Goal: Contribute content: Add original content to the website for others to see

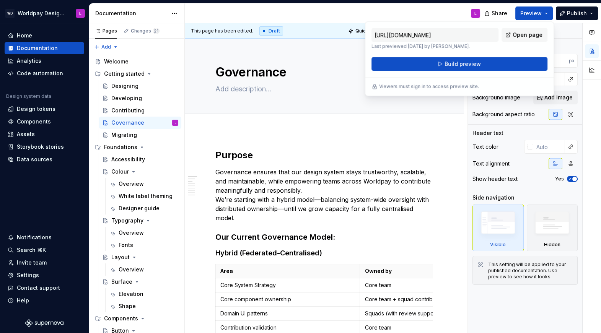
click at [407, 7] on div "L" at bounding box center [335, 13] width 301 height 20
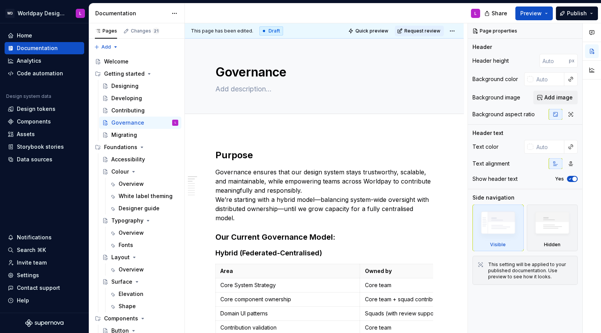
type textarea "*"
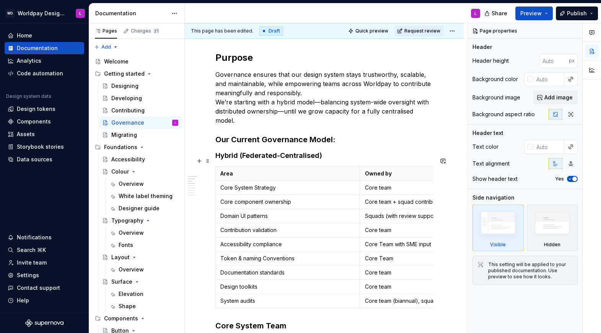
scroll to position [99, 0]
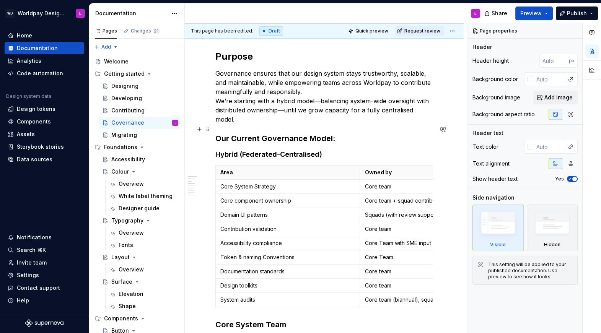
click at [268, 134] on strong "Our Current Governance Model:" at bounding box center [275, 138] width 120 height 9
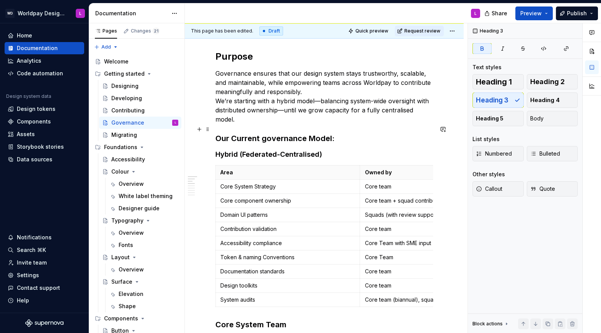
click at [315, 134] on strong "Our Current governance Model:" at bounding box center [274, 138] width 119 height 9
click at [285, 150] on strong "Hybrid (Federated-Centralised)" at bounding box center [268, 154] width 107 height 8
click at [288, 150] on strong "Hybrid (Federated / centralised)" at bounding box center [269, 154] width 109 height 8
click at [246, 150] on strong "Hybrid (Federated / centralised)" at bounding box center [269, 154] width 109 height 8
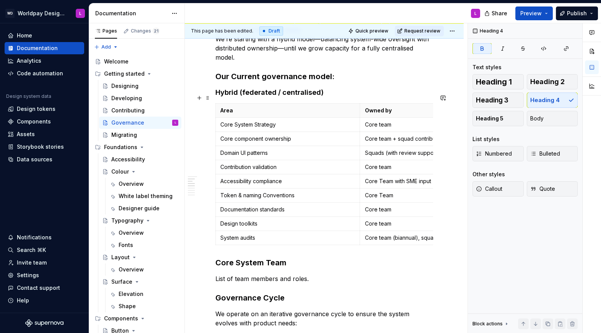
scroll to position [163, 0]
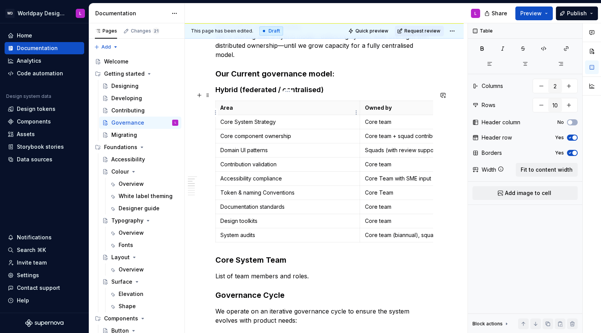
click at [237, 118] on p "Core System Strategy" at bounding box center [287, 122] width 135 height 8
click at [268, 189] on p "Token & naming Conventions" at bounding box center [287, 193] width 135 height 8
click at [239, 189] on p "Token & naming conventions" at bounding box center [287, 193] width 135 height 8
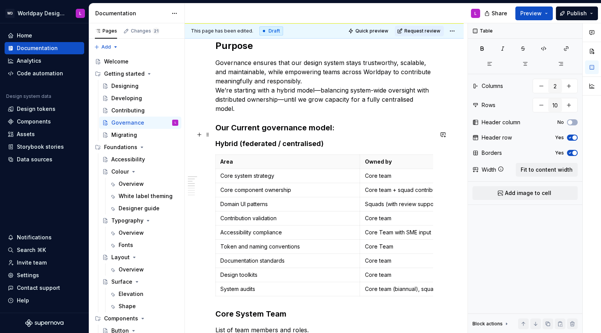
scroll to position [112, 0]
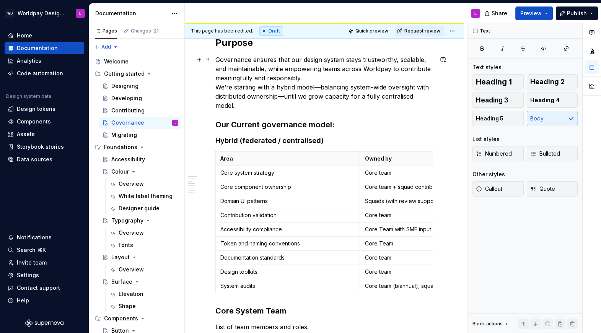
click at [308, 80] on p "Governance ensures that our design system stays trustworthy, scalable, and main…" at bounding box center [324, 82] width 218 height 55
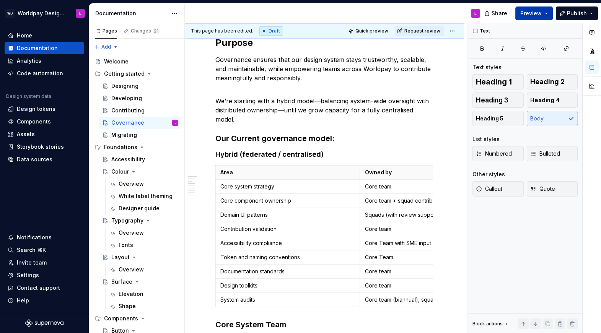
click at [513, 14] on button "Preview" at bounding box center [533, 14] width 37 height 14
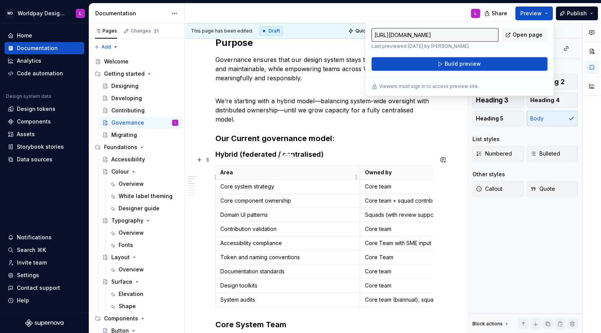
click at [306, 181] on td "Core system strategy" at bounding box center [288, 187] width 144 height 14
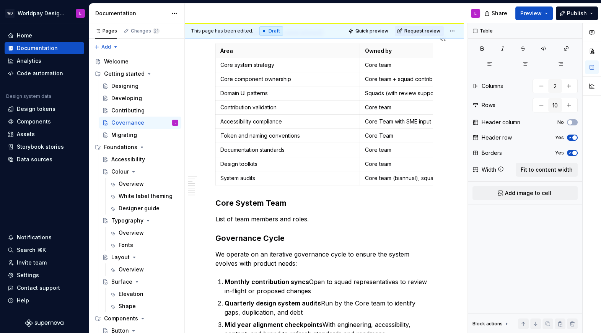
scroll to position [247, 0]
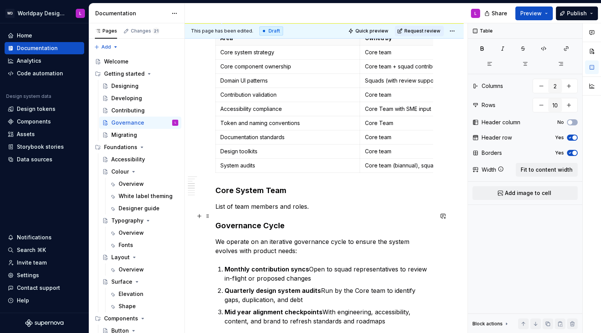
click at [268, 221] on strong "Governance Cycle" at bounding box center [249, 225] width 69 height 9
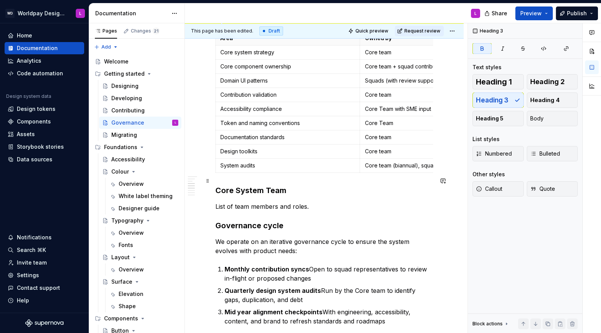
click at [271, 186] on strong "Core System Team" at bounding box center [250, 190] width 71 height 9
click at [323, 202] on p "List of team members and roles." at bounding box center [324, 206] width 218 height 9
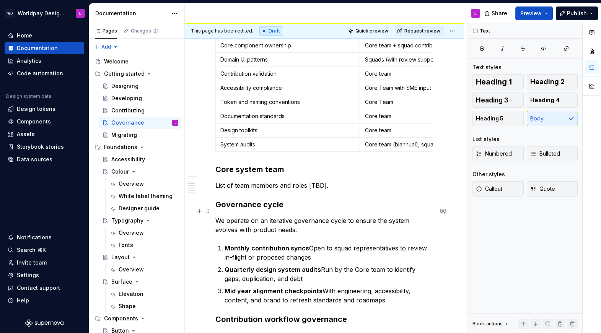
scroll to position [265, 0]
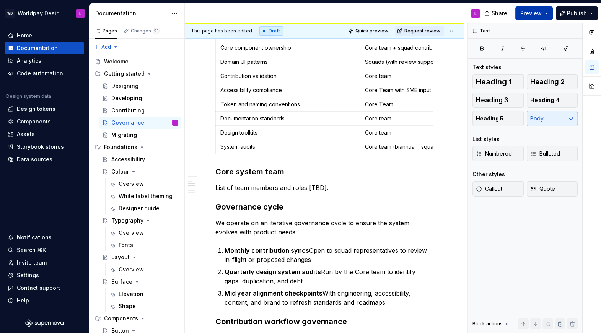
click at [513, 12] on button "Preview" at bounding box center [533, 14] width 37 height 14
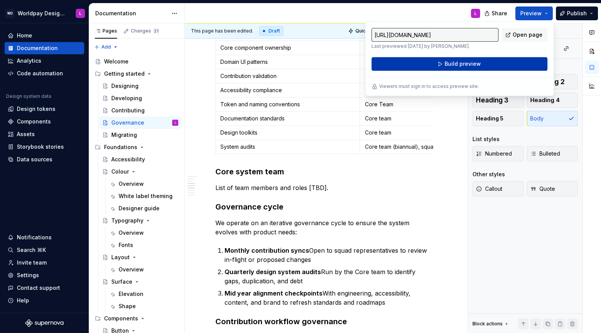
click at [464, 63] on span "Build preview" at bounding box center [463, 64] width 36 height 8
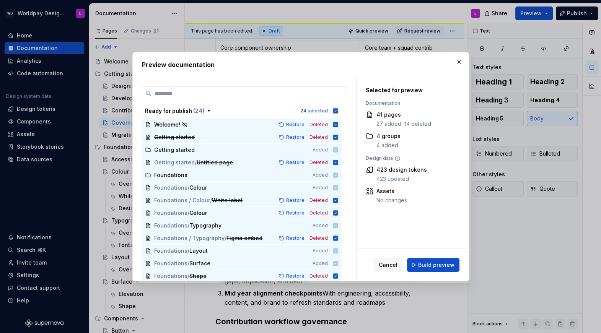
click at [420, 258] on span "Build preview" at bounding box center [436, 265] width 36 height 8
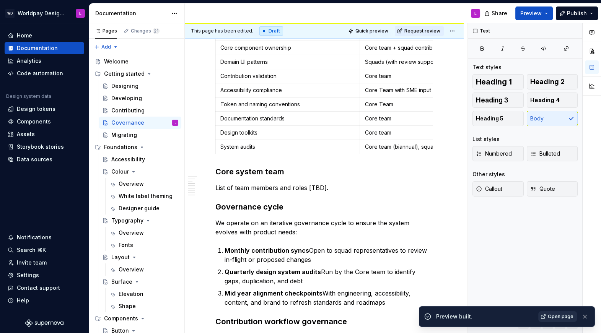
click at [513, 258] on span "Open page" at bounding box center [561, 317] width 26 height 6
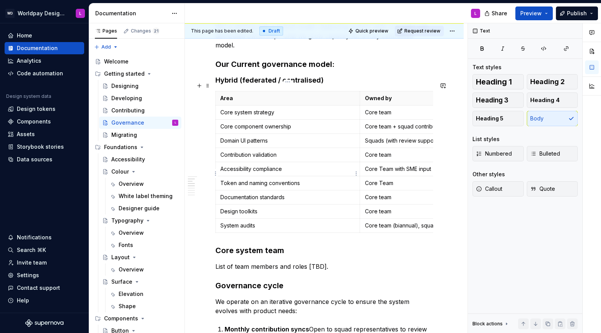
scroll to position [174, 0]
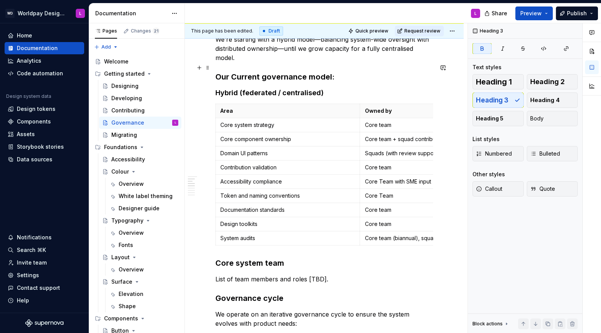
click at [235, 72] on strong "Our Current governance model:" at bounding box center [274, 76] width 119 height 9
click at [513, 11] on button "Preview" at bounding box center [533, 14] width 37 height 14
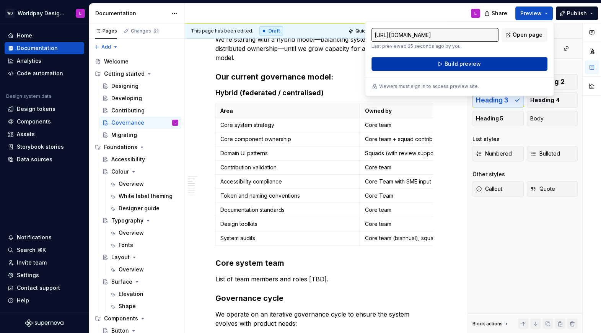
click at [451, 61] on span "Build preview" at bounding box center [463, 64] width 36 height 8
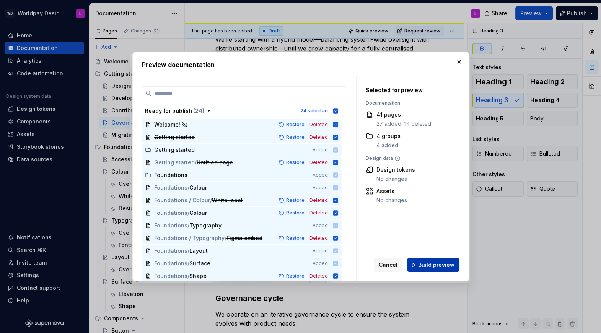
click at [434, 258] on span "Build preview" at bounding box center [436, 265] width 36 height 8
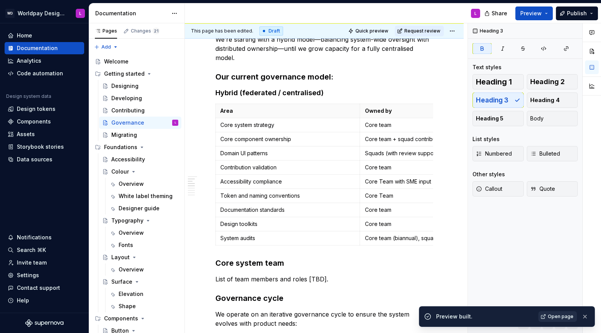
click at [513, 258] on span "Open page" at bounding box center [561, 317] width 26 height 6
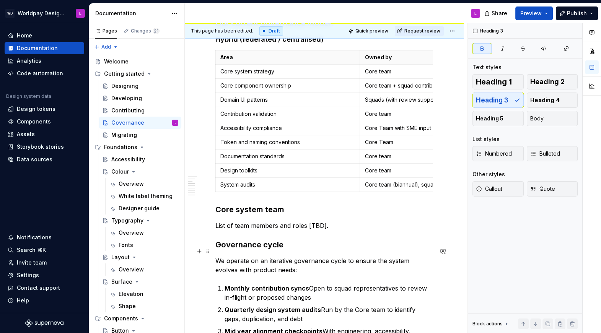
scroll to position [228, 0]
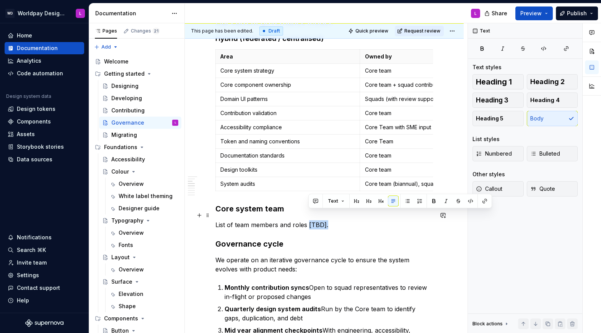
click at [307, 220] on p "List of team members and roles [TBD]." at bounding box center [324, 224] width 218 height 9
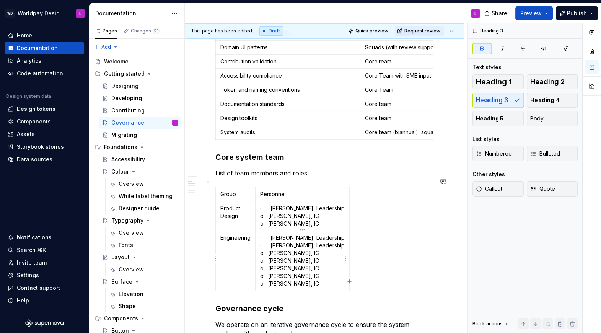
scroll to position [288, 0]
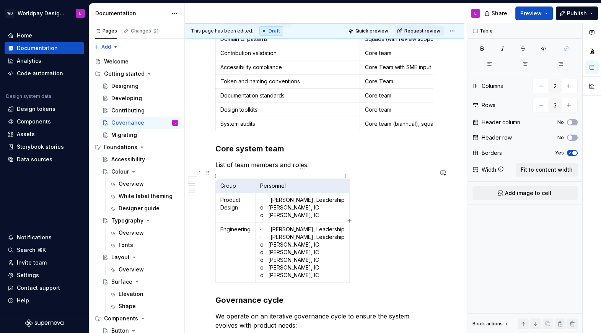
drag, startPoint x: 231, startPoint y: 176, endPoint x: 280, endPoint y: 175, distance: 48.6
click at [280, 179] on tr "Group Personnel" at bounding box center [283, 186] width 134 height 14
click at [232, 182] on p "Group" at bounding box center [235, 186] width 30 height 8
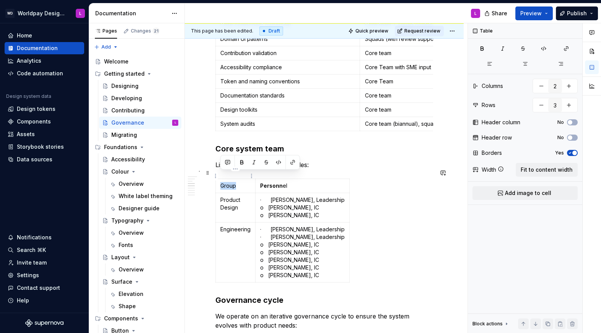
click at [232, 182] on p "Group" at bounding box center [235, 186] width 30 height 8
click at [271, 182] on strong "Personn" at bounding box center [271, 185] width 23 height 7
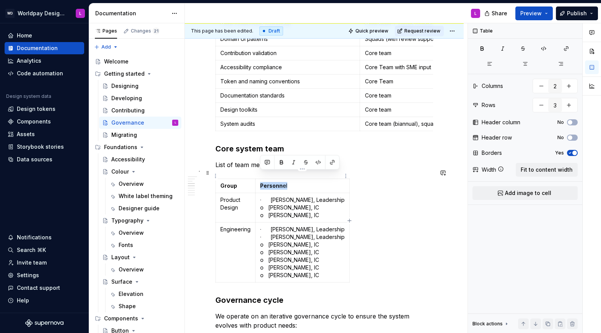
click at [271, 182] on strong "Personn" at bounding box center [271, 185] width 23 height 7
drag, startPoint x: 328, startPoint y: 215, endPoint x: 315, endPoint y: 213, distance: 13.5
click at [328, 223] on td "· [PERSON_NAME], Leadership · [PERSON_NAME], Leadership o [PERSON_NAME], IC o […" at bounding box center [303, 253] width 94 height 60
click at [208, 173] on span at bounding box center [208, 173] width 6 height 11
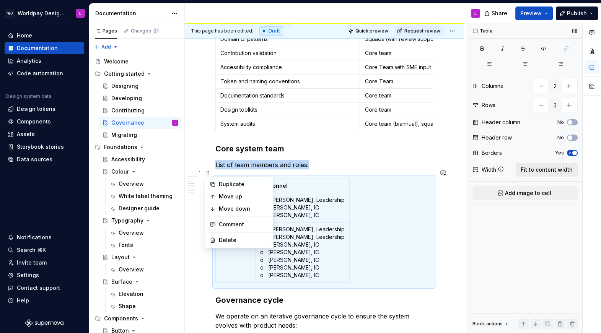
click at [513, 171] on span "Fit to content width" at bounding box center [547, 170] width 52 height 8
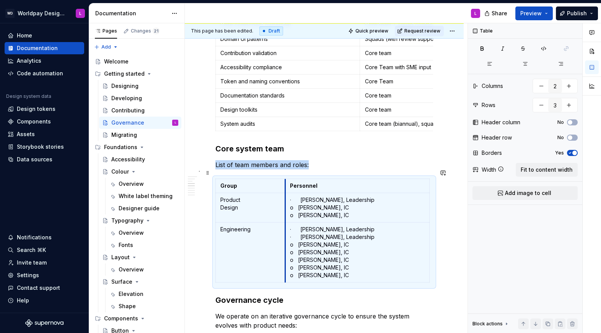
drag, startPoint x: 359, startPoint y: 189, endPoint x: 284, endPoint y: 191, distance: 75.0
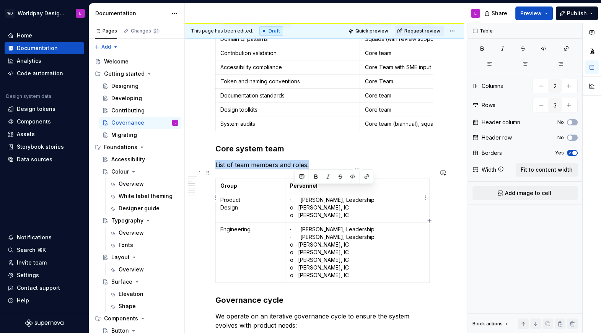
drag, startPoint x: 293, startPoint y: 189, endPoint x: 359, endPoint y: 204, distance: 67.6
click at [359, 204] on p "· [PERSON_NAME], Leadership o [PERSON_NAME], IC o [PERSON_NAME], IC" at bounding box center [357, 207] width 135 height 23
click at [295, 196] on p "· [PERSON_NAME], Leadership o [PERSON_NAME], IC o [PERSON_NAME], IC" at bounding box center [357, 207] width 135 height 23
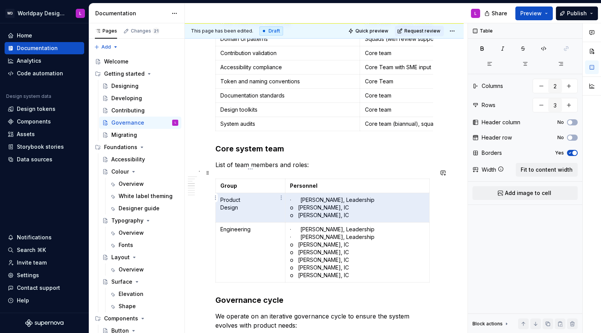
drag, startPoint x: 300, startPoint y: 190, endPoint x: 281, endPoint y: 190, distance: 19.5
click at [281, 193] on tr "Product Design · [PERSON_NAME], Leadership o [PERSON_NAME], IC o [PERSON_NAME],…" at bounding box center [323, 207] width 214 height 29
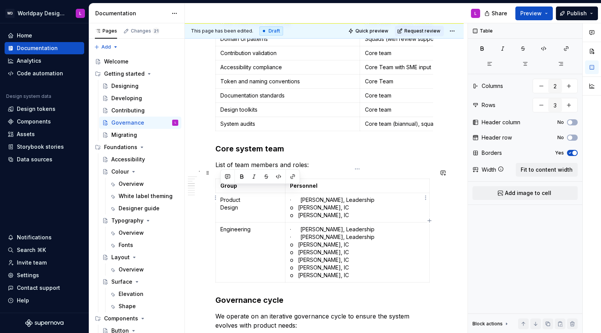
click at [300, 196] on p "· [PERSON_NAME], Leadership o [PERSON_NAME], IC o [PERSON_NAME], IC" at bounding box center [357, 207] width 135 height 23
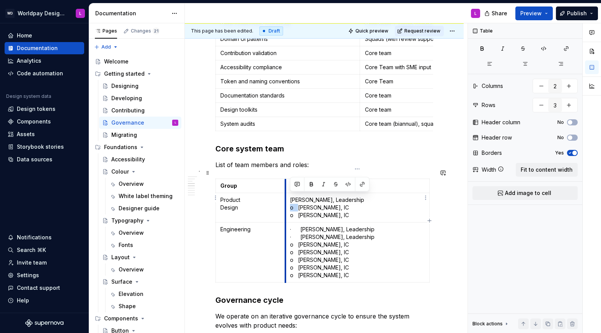
drag, startPoint x: 297, startPoint y: 198, endPoint x: 286, endPoint y: 198, distance: 11.5
click at [286, 198] on td "[PERSON_NAME], Leadership o [PERSON_NAME], IC o [PERSON_NAME], IC" at bounding box center [357, 207] width 144 height 29
click at [311, 204] on p "[PERSON_NAME], Leadership o [PERSON_NAME], IC o [PERSON_NAME], IC" at bounding box center [357, 207] width 135 height 23
drag, startPoint x: 297, startPoint y: 199, endPoint x: 288, endPoint y: 199, distance: 9.6
click at [288, 199] on td "[PERSON_NAME], Leadership o [PERSON_NAME], IC o [PERSON_NAME], IC" at bounding box center [357, 207] width 144 height 29
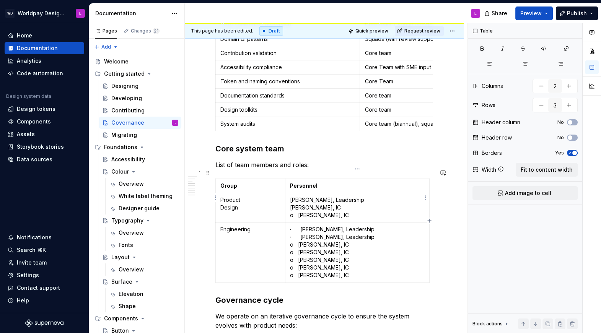
click at [298, 206] on p "[PERSON_NAME], Leadership [PERSON_NAME], IC o [PERSON_NAME], IC" at bounding box center [357, 207] width 135 height 23
click at [301, 226] on p "· [PERSON_NAME], Leadership · [PERSON_NAME], Leadership o [PERSON_NAME], IC o […" at bounding box center [357, 253] width 135 height 54
click at [300, 229] on p "[PERSON_NAME], Leadership · [PERSON_NAME], Leadership o [PERSON_NAME], IC o [PE…" at bounding box center [357, 253] width 135 height 54
drag, startPoint x: 298, startPoint y: 236, endPoint x: 290, endPoint y: 235, distance: 8.8
click at [290, 235] on p "[PERSON_NAME], Leadership [PERSON_NAME], Leadership o [PERSON_NAME], IC o [PERS…" at bounding box center [357, 253] width 135 height 54
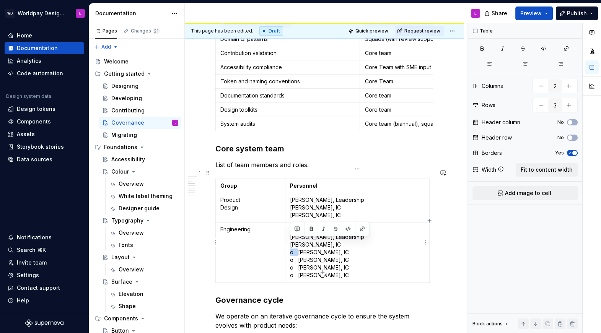
drag, startPoint x: 298, startPoint y: 243, endPoint x: 298, endPoint y: 248, distance: 5.4
click at [289, 243] on td "[PERSON_NAME], Leadership [PERSON_NAME], Leadership [PERSON_NAME], IC o [PERSON…" at bounding box center [357, 253] width 144 height 60
drag, startPoint x: 294, startPoint y: 250, endPoint x: 300, endPoint y: 256, distance: 8.4
click at [290, 250] on p "[PERSON_NAME], Leadership [PERSON_NAME], Leadership [PERSON_NAME], IC [PERSON_N…" at bounding box center [357, 253] width 135 height 54
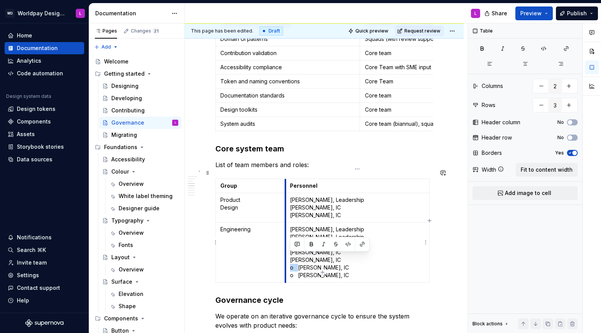
drag, startPoint x: 298, startPoint y: 259, endPoint x: 286, endPoint y: 259, distance: 11.5
click at [286, 258] on td "[PERSON_NAME], Leadership [PERSON_NAME], Leadership [PERSON_NAME], IC [PERSON_N…" at bounding box center [357, 253] width 144 height 60
drag, startPoint x: 298, startPoint y: 265, endPoint x: 292, endPoint y: 265, distance: 5.7
click at [292, 258] on p "[PERSON_NAME], Leadership [PERSON_NAME], Leadership [PERSON_NAME], IC [PERSON_N…" at bounding box center [357, 253] width 135 height 54
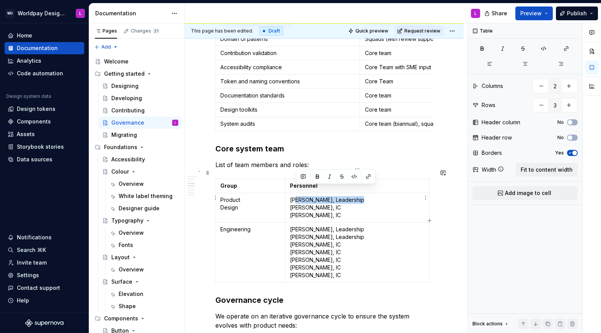
drag, startPoint x: 359, startPoint y: 192, endPoint x: 297, endPoint y: 193, distance: 61.6
click at [297, 196] on p "[PERSON_NAME], Leadership [PERSON_NAME], IC [PERSON_NAME], IC" at bounding box center [357, 207] width 135 height 23
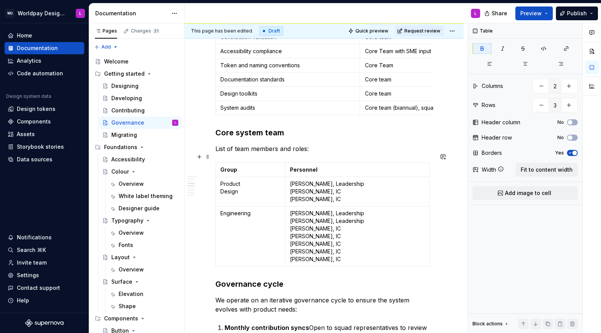
scroll to position [311, 0]
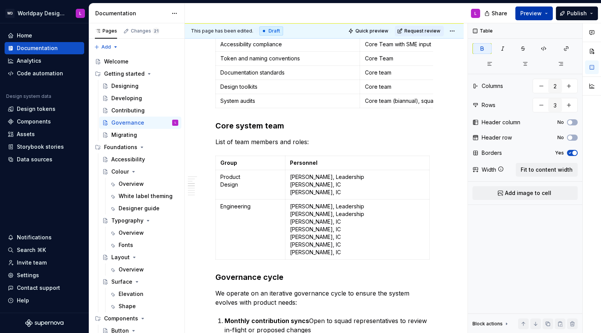
click at [513, 14] on button "Preview" at bounding box center [533, 14] width 37 height 14
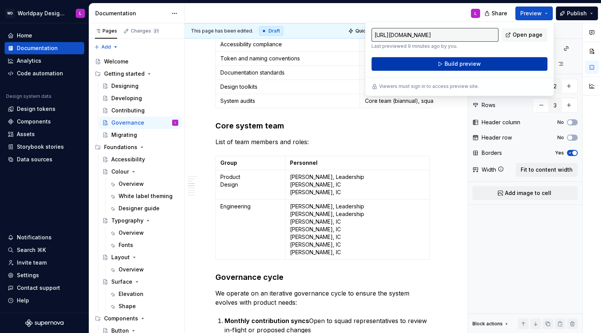
click at [456, 65] on span "Build preview" at bounding box center [463, 64] width 36 height 8
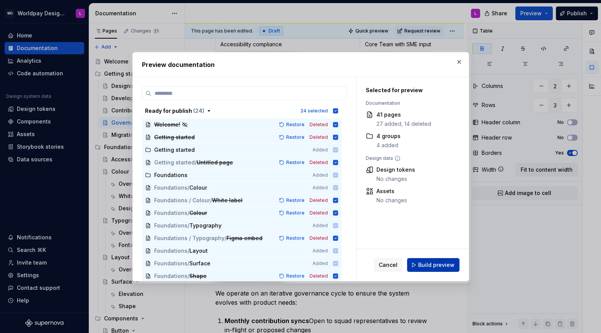
click at [442, 258] on span "Build preview" at bounding box center [436, 265] width 36 height 8
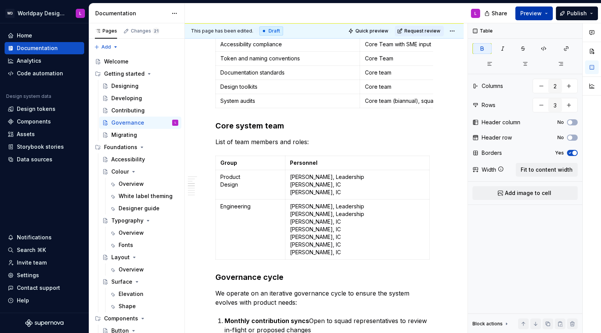
click at [513, 14] on button "Preview" at bounding box center [533, 14] width 37 height 14
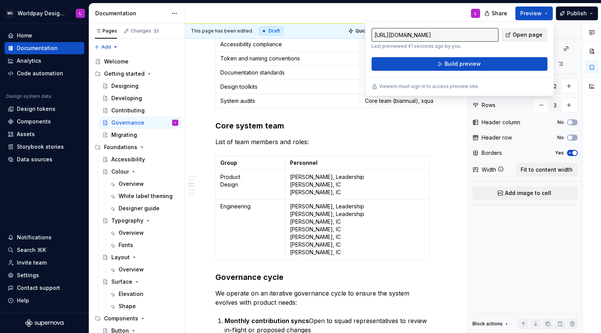
click at [513, 32] on span "Open page" at bounding box center [528, 35] width 30 height 8
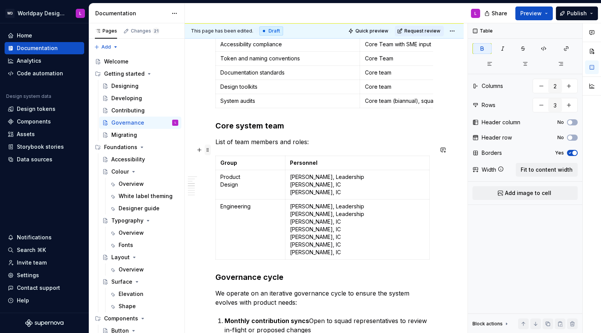
click at [207, 151] on span at bounding box center [208, 150] width 6 height 11
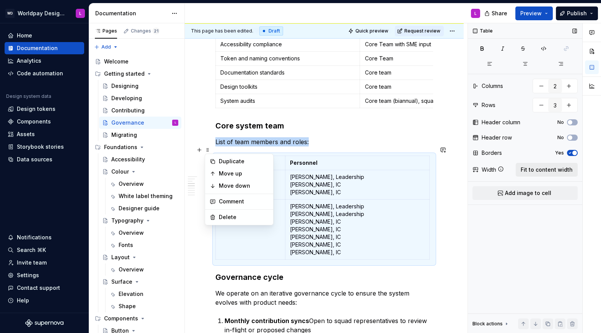
click at [513, 168] on span "Fit to content width" at bounding box center [547, 170] width 52 height 8
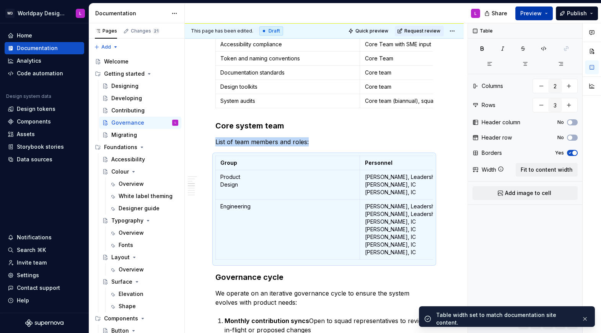
click at [513, 15] on button "Preview" at bounding box center [533, 14] width 37 height 14
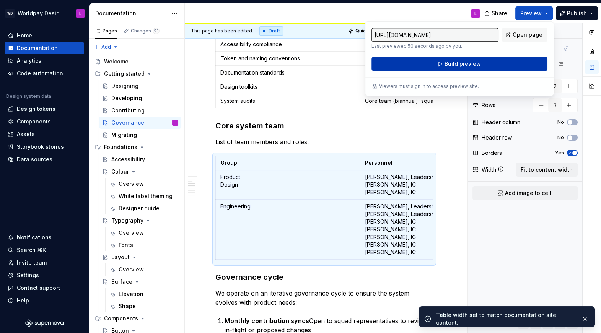
click at [513, 61] on button "Build preview" at bounding box center [459, 64] width 176 height 14
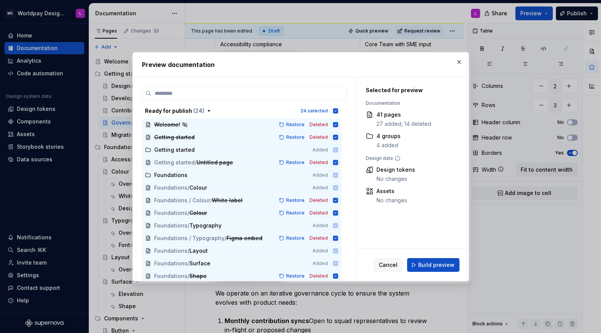
click at [441, 258] on button "Build preview" at bounding box center [433, 265] width 52 height 14
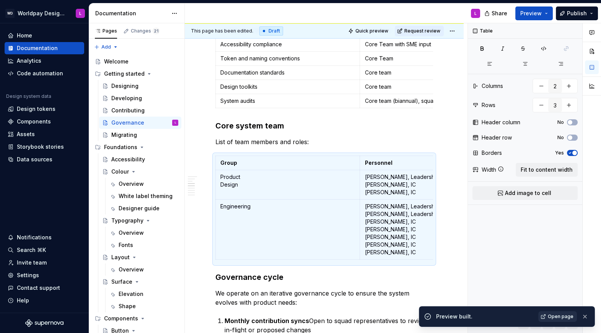
click at [513, 258] on span "Open page" at bounding box center [561, 317] width 26 height 6
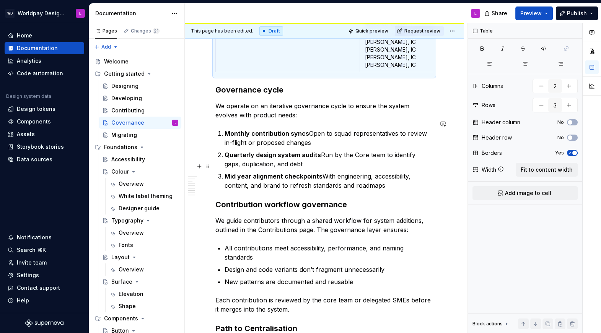
scroll to position [500, 0]
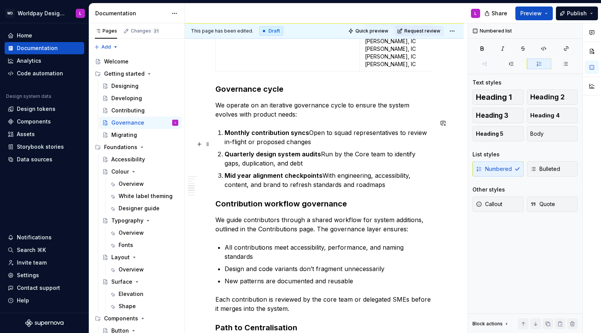
click at [358, 150] on p "Quarterly design system audits Run by the Core team to identify gaps, duplicati…" at bounding box center [329, 159] width 208 height 18
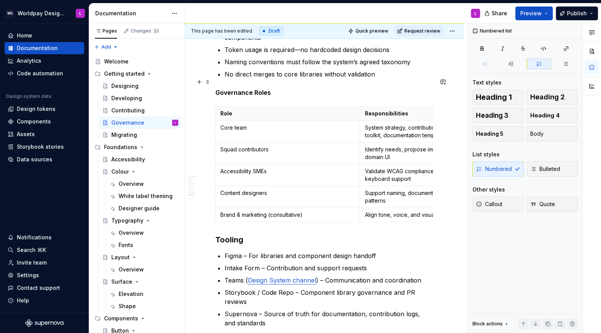
scroll to position [979, 0]
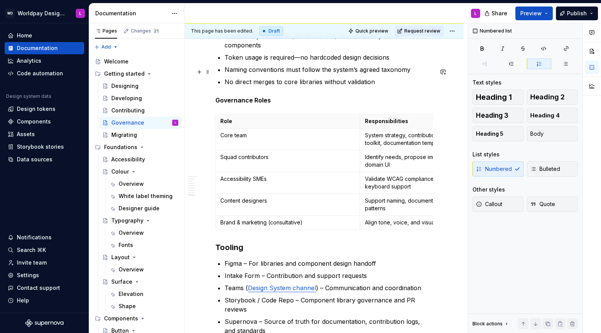
click at [257, 96] on strong "Governance Roles" at bounding box center [242, 100] width 55 height 8
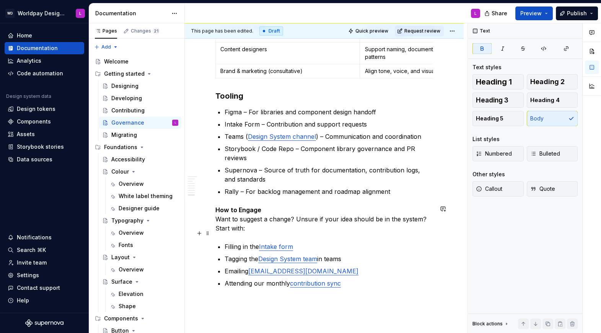
scroll to position [1135, 0]
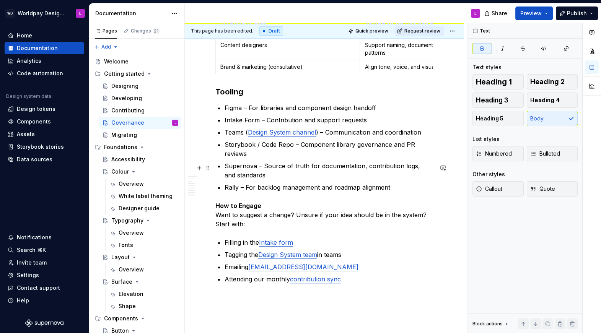
click at [242, 202] on strong "How to Engage" at bounding box center [238, 206] width 46 height 8
click at [216, 201] on p "How to engage Want to suggest a change? Unsure if your idea should be in the sy…" at bounding box center [324, 215] width 218 height 28
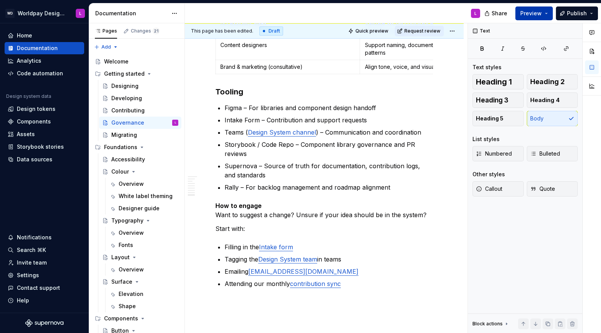
click at [513, 12] on button "Preview" at bounding box center [533, 14] width 37 height 14
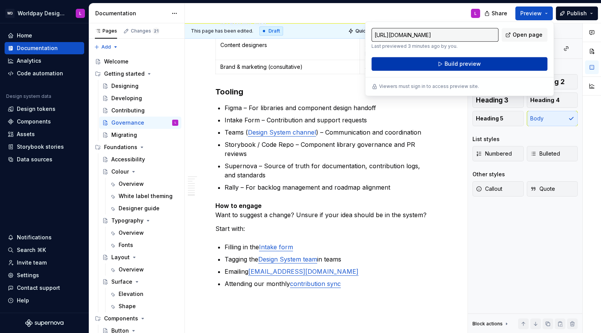
click at [498, 64] on button "Build preview" at bounding box center [459, 64] width 176 height 14
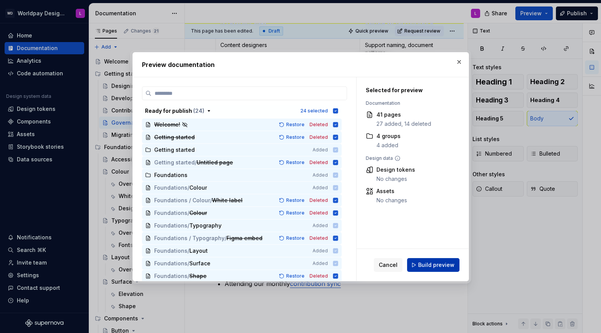
click at [436, 258] on span "Build preview" at bounding box center [436, 265] width 36 height 8
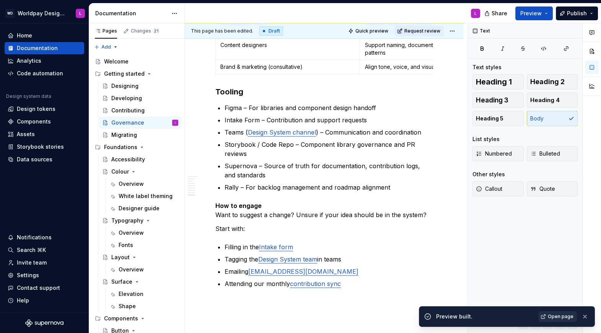
click at [513, 258] on link "Open page" at bounding box center [557, 316] width 39 height 11
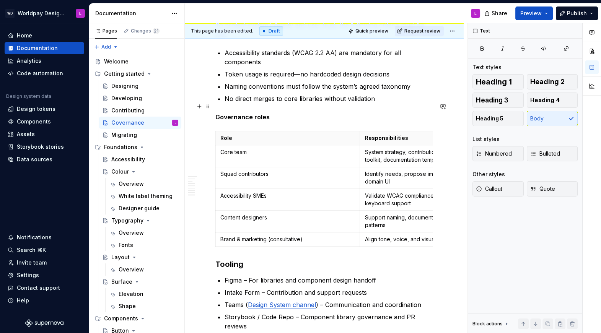
scroll to position [941, 0]
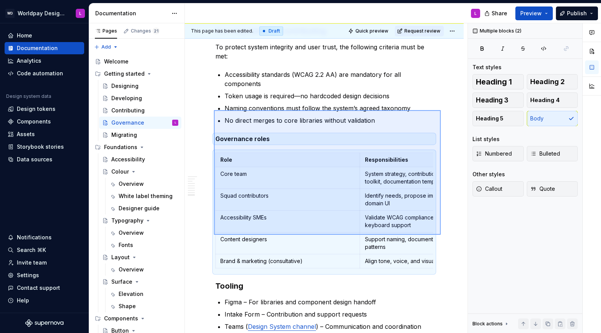
drag, startPoint x: 214, startPoint y: 110, endPoint x: 440, endPoint y: 236, distance: 259.3
click at [441, 236] on div "This page has been edited. Draft Quick preview Request review Governance Edit h…" at bounding box center [326, 178] width 283 height 310
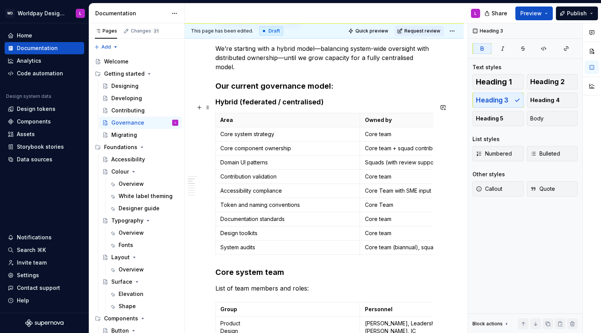
scroll to position [182, 0]
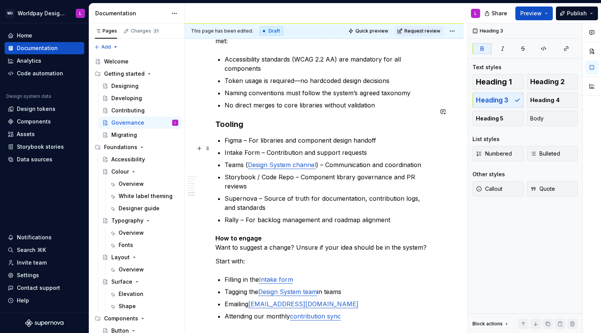
scroll to position [1119, 0]
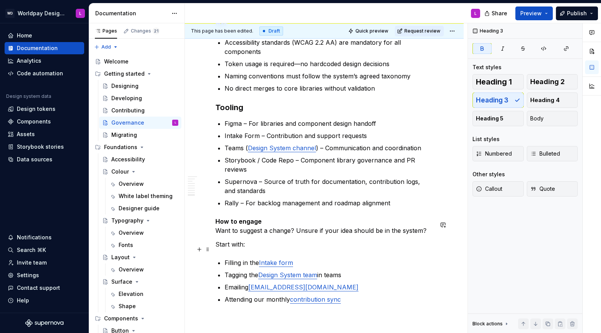
click at [370, 258] on p "Emailing [EMAIL_ADDRESS][DOMAIN_NAME]" at bounding box center [329, 287] width 208 height 9
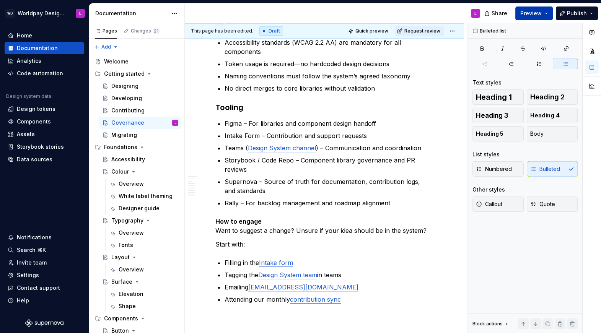
click at [513, 15] on button "Preview" at bounding box center [533, 14] width 37 height 14
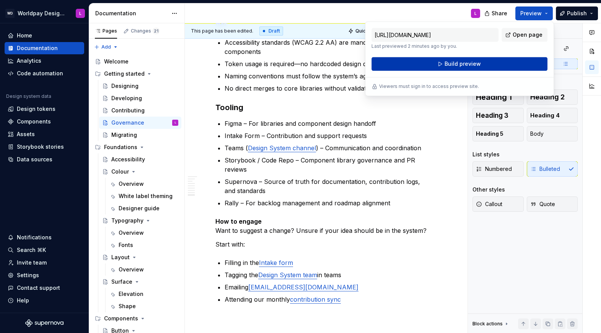
click at [471, 67] on button "Build preview" at bounding box center [459, 64] width 176 height 14
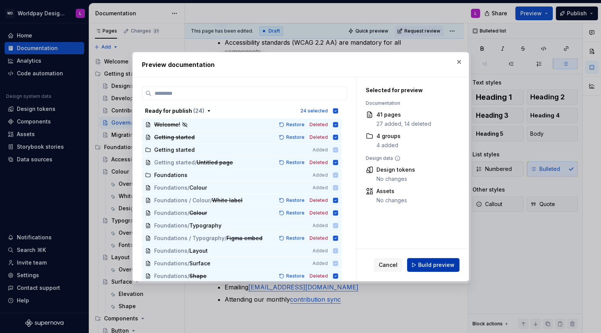
click at [420, 258] on button "Build preview" at bounding box center [433, 265] width 52 height 14
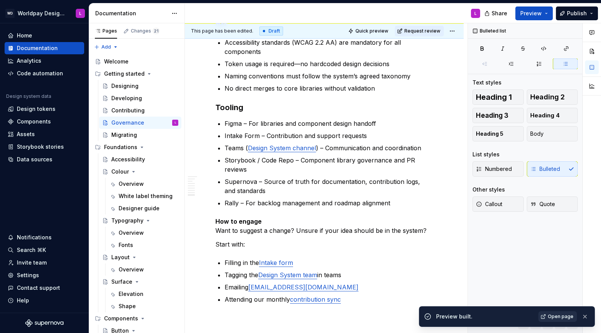
click at [513, 258] on span "Open page" at bounding box center [561, 317] width 26 height 6
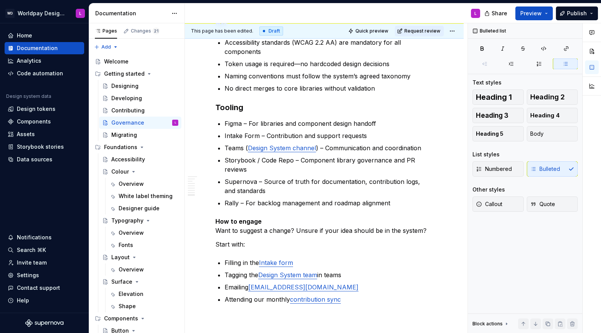
type textarea "*"
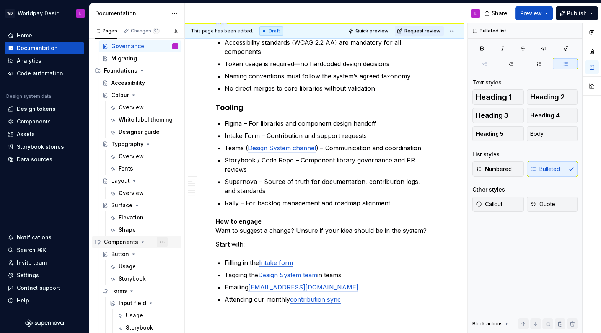
scroll to position [99, 0]
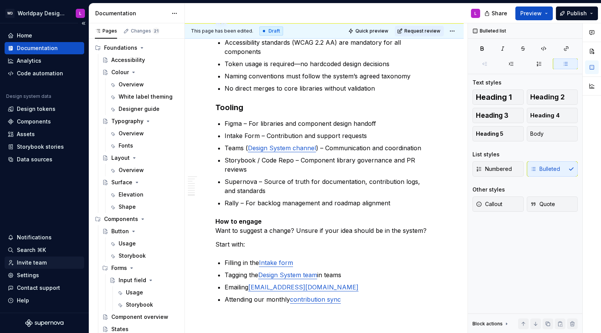
click at [36, 258] on div "Invite team" at bounding box center [32, 263] width 30 height 8
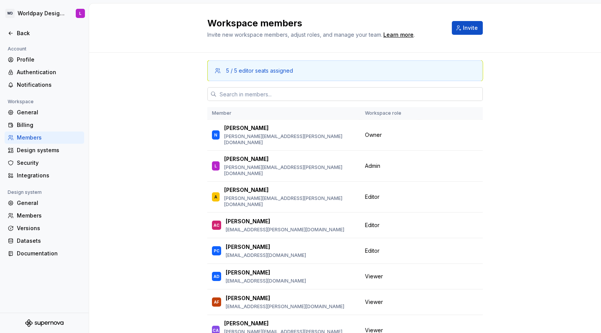
click at [226, 90] on input "text" at bounding box center [350, 94] width 266 height 14
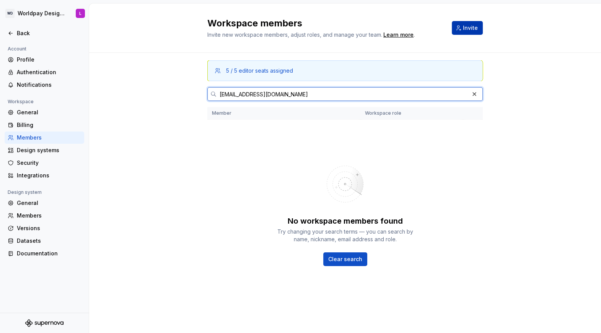
type input "[EMAIL_ADDRESS][DOMAIN_NAME]"
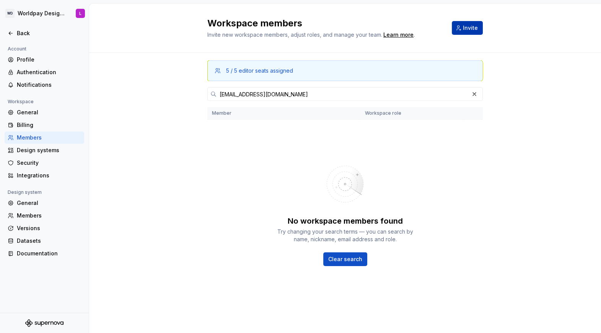
click at [462, 31] on button "Invite" at bounding box center [467, 28] width 31 height 14
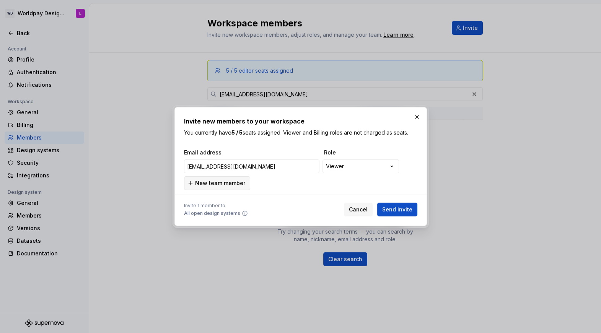
type input "[EMAIL_ADDRESS][DOMAIN_NAME]"
click at [215, 186] on span "New team member" at bounding box center [220, 183] width 50 height 8
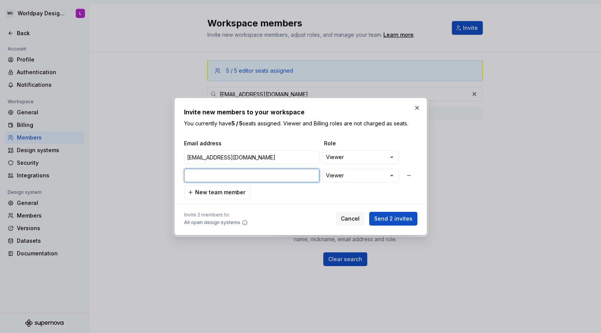
paste input "[PERSON_NAME][EMAIL_ADDRESS][DOMAIN_NAME]"
type input "[PERSON_NAME][EMAIL_ADDRESS][DOMAIN_NAME]"
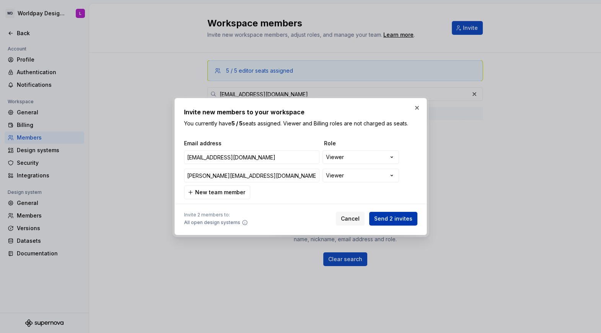
click at [396, 218] on span "Send 2 invites" at bounding box center [393, 219] width 38 height 8
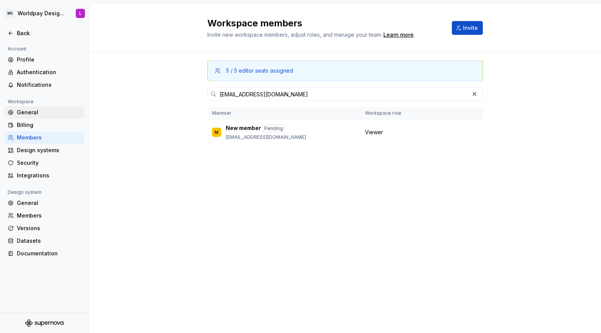
drag, startPoint x: 147, startPoint y: 64, endPoint x: 10, endPoint y: 118, distance: 147.2
click at [147, 64] on div "5 / 5 editor seats assigned [PERSON_NAME][EMAIL_ADDRESS][DOMAIN_NAME] Member Wo…" at bounding box center [345, 113] width 512 height 121
click at [22, 31] on div "Back" at bounding box center [49, 33] width 64 height 8
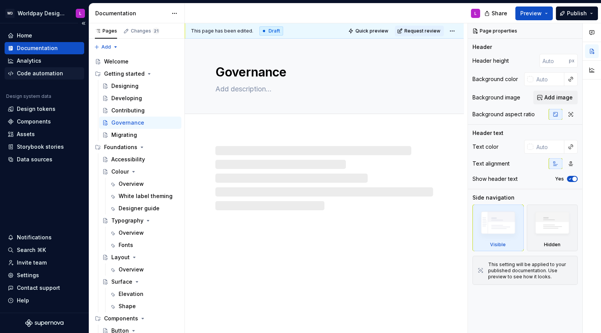
click at [39, 77] on div "Code automation" at bounding box center [45, 73] width 80 height 12
type textarea "*"
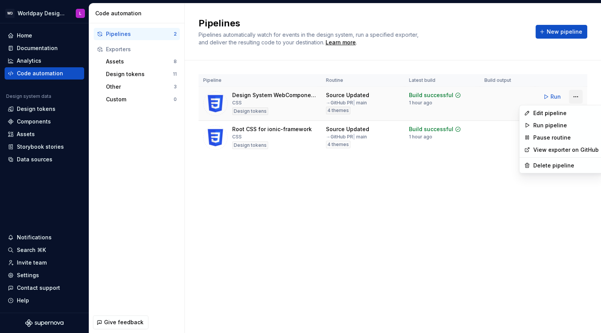
click at [513, 97] on html "WD Worldpay Design System L Home Documentation Analytics Code automation Design…" at bounding box center [300, 166] width 601 height 333
click at [513, 112] on div "Edit pipeline" at bounding box center [565, 113] width 65 height 8
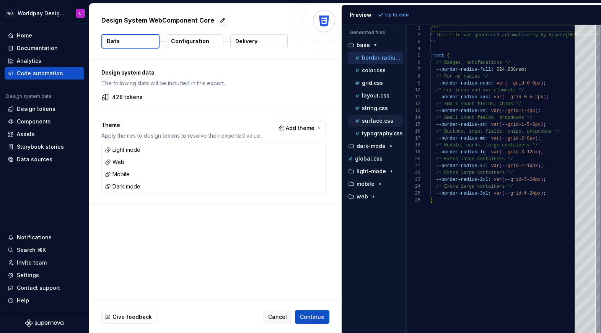
click at [374, 120] on p "surface.css" at bounding box center [377, 121] width 31 height 6
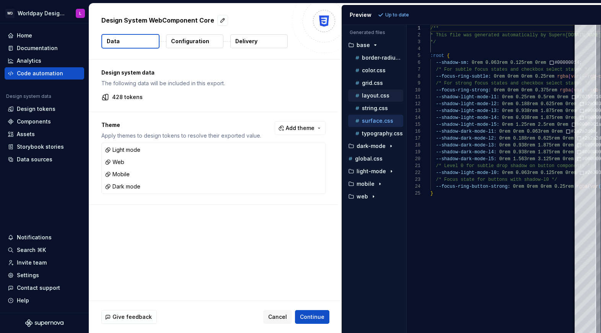
click at [367, 94] on p "layout.css" at bounding box center [376, 96] width 28 height 6
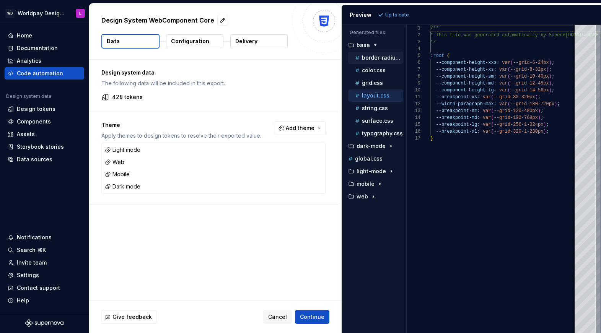
click at [371, 57] on p "border-radius.css" at bounding box center [382, 58] width 41 height 6
type textarea "**********"
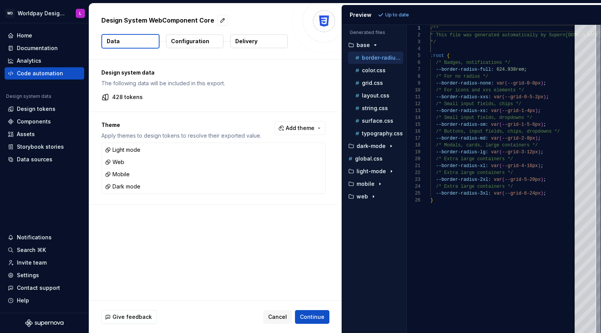
click at [270, 21] on div "Design System WebComponent Core" at bounding box center [194, 20] width 186 height 14
drag, startPoint x: 375, startPoint y: 218, endPoint x: 368, endPoint y: 180, distance: 39.0
click at [375, 215] on div "Accessibility guide for tree . Navigate the tree with the arrow keys. Common tr…" at bounding box center [374, 185] width 64 height 296
click at [17, 105] on div "Design tokens" at bounding box center [36, 109] width 39 height 8
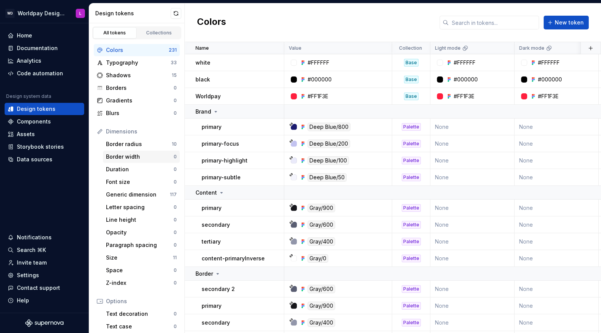
click at [134, 156] on div "Border width" at bounding box center [140, 157] width 68 height 8
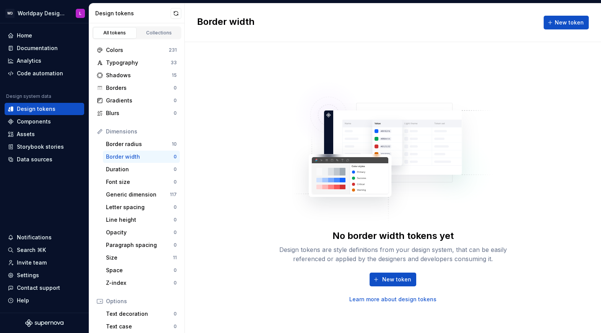
click at [218, 182] on div "No border width tokens yet Design tokens are style definitions from your design…" at bounding box center [393, 187] width 416 height 291
click at [123, 142] on div "Border radius" at bounding box center [139, 144] width 66 height 8
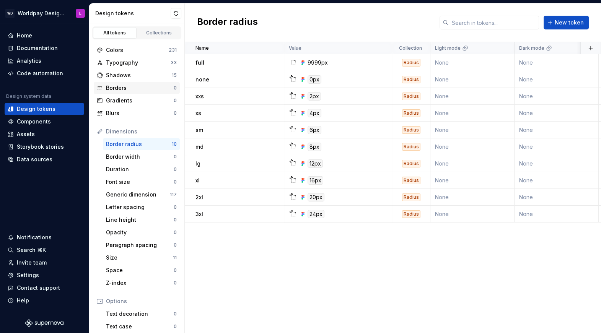
click at [124, 90] on div "Borders" at bounding box center [140, 88] width 68 height 8
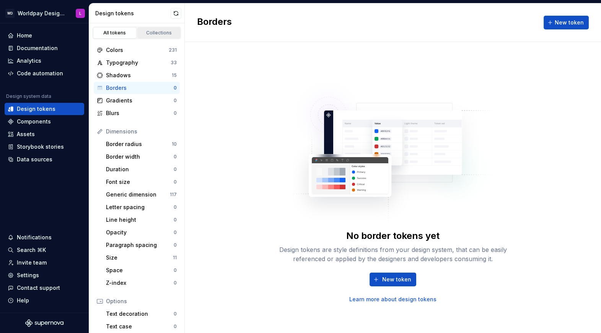
click at [155, 29] on link "Collections" at bounding box center [159, 32] width 44 height 11
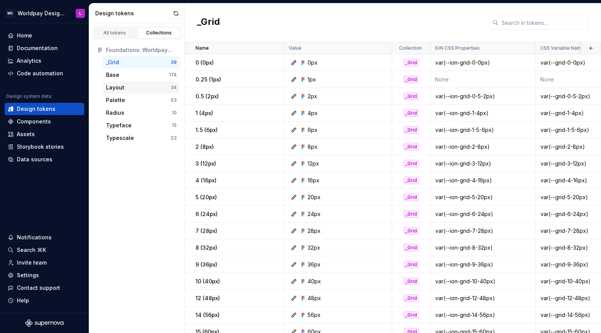
click at [125, 85] on div "Layout" at bounding box center [138, 88] width 65 height 8
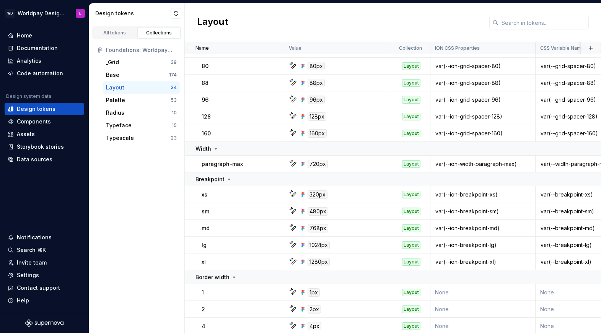
scroll to position [362, 0]
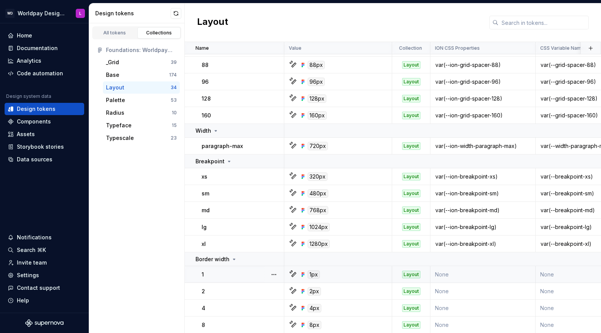
click at [409, 258] on div "Layout" at bounding box center [411, 275] width 18 height 8
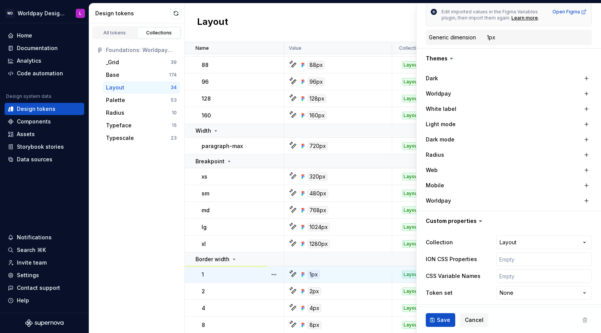
scroll to position [153, 0]
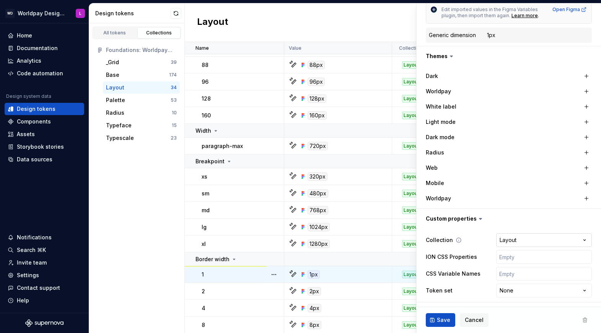
click at [513, 242] on html "WD Worldpay Design System L Home Documentation Analytics Code automation Design…" at bounding box center [300, 166] width 601 height 333
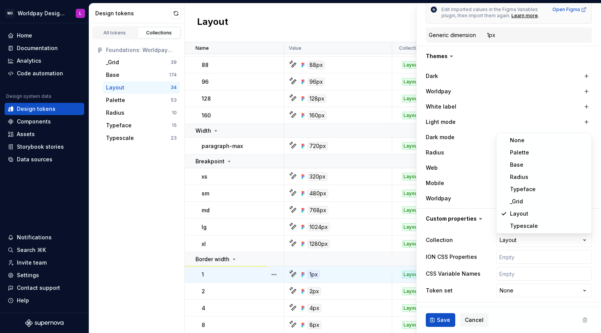
click at [350, 258] on html "WD Worldpay Design System L Home Documentation Analytics Code automation Design…" at bounding box center [300, 166] width 601 height 333
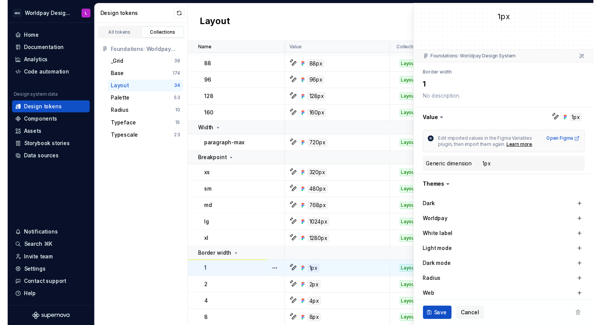
scroll to position [0, 0]
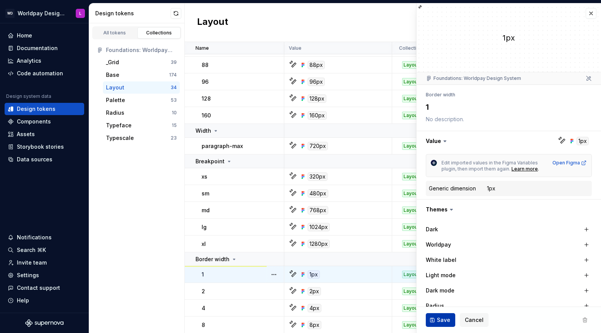
click at [439, 258] on span "Save" at bounding box center [443, 320] width 13 height 8
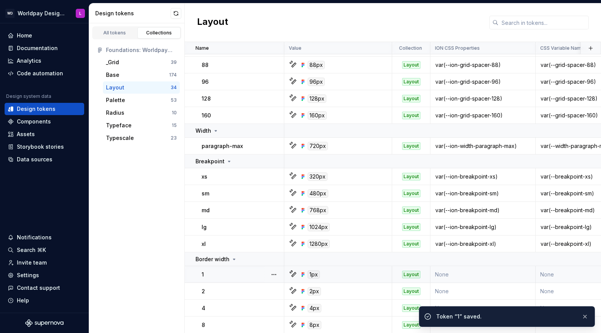
click at [137, 179] on div "All tokens Collections Foundations: Worldpay Design System _Grid 39 Base 174 La…" at bounding box center [137, 178] width 96 height 310
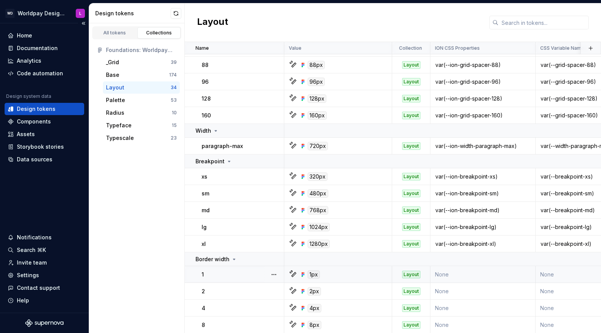
click at [32, 109] on div "Design tokens" at bounding box center [36, 109] width 39 height 8
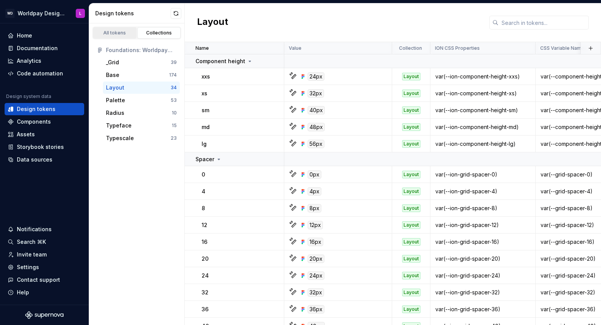
click at [114, 30] on div "All tokens" at bounding box center [115, 33] width 38 height 6
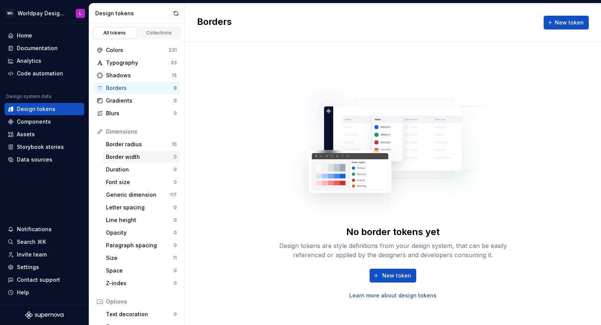
click at [135, 158] on div "Border width" at bounding box center [140, 157] width 68 height 8
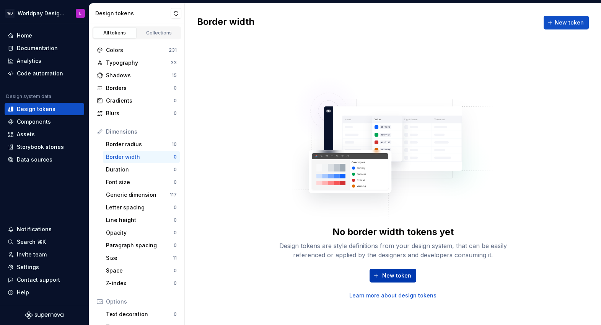
click at [401, 258] on button "New token" at bounding box center [393, 276] width 47 height 14
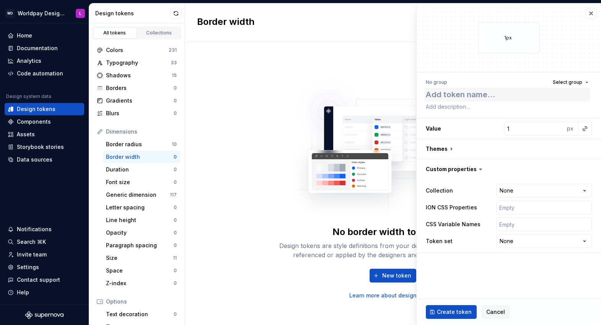
type textarea "*"
type textarea "1"
click at [513, 129] on button "button" at bounding box center [585, 128] width 11 height 11
click at [513, 130] on html "WD Worldpay Design System L Home Documentation Analytics Code automation Design…" at bounding box center [300, 162] width 601 height 325
click at [449, 148] on button "button" at bounding box center [509, 149] width 184 height 20
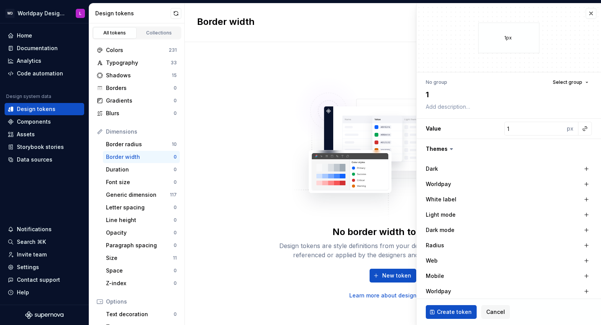
click at [450, 148] on icon at bounding box center [451, 148] width 2 height 1
click at [452, 149] on icon at bounding box center [452, 149] width 8 height 8
click at [450, 149] on icon at bounding box center [451, 148] width 2 height 1
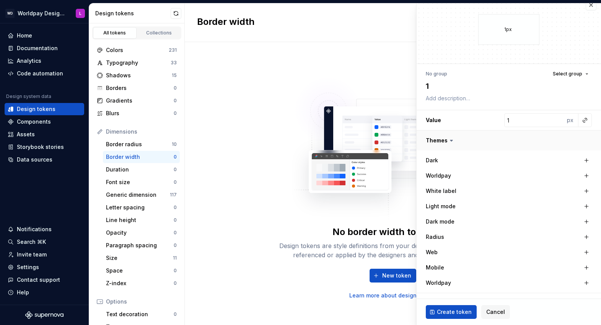
scroll to position [9, 0]
click at [513, 72] on span "Select group" at bounding box center [567, 73] width 29 height 6
click at [502, 119] on div "Create group" at bounding box center [501, 118] width 35 height 8
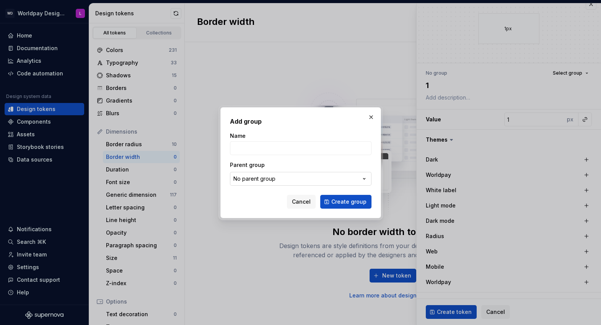
click at [267, 178] on div "No parent group" at bounding box center [254, 179] width 42 height 8
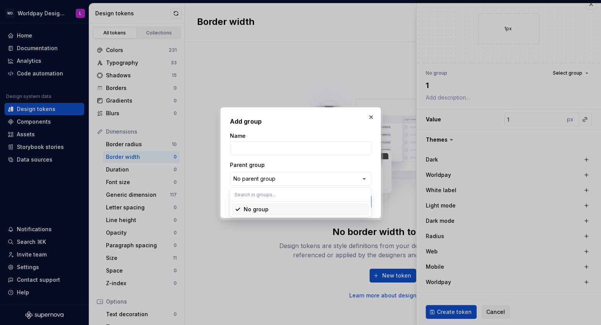
click at [290, 161] on div "Add group Name Parent group No parent group Cancel Create group" at bounding box center [300, 162] width 601 height 325
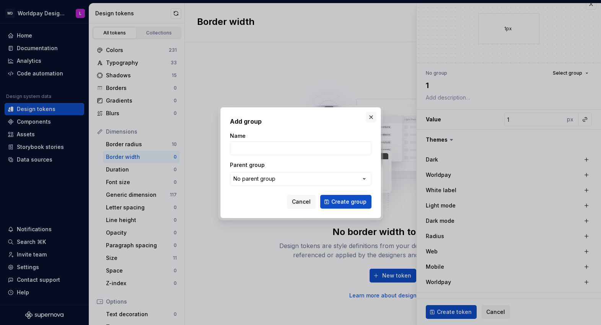
click at [373, 117] on button "button" at bounding box center [371, 117] width 11 height 11
type textarea "*"
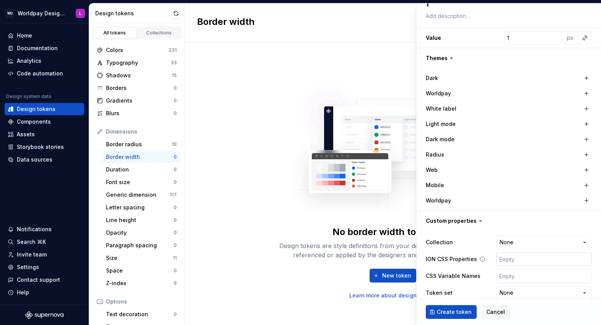
scroll to position [101, 0]
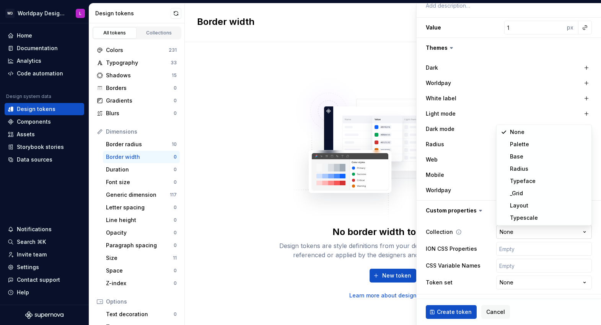
click at [513, 227] on html "WD Worldpay Design System L Home Documentation Analytics Code automation Design…" at bounding box center [300, 162] width 601 height 325
select select "**********"
type textarea "*"
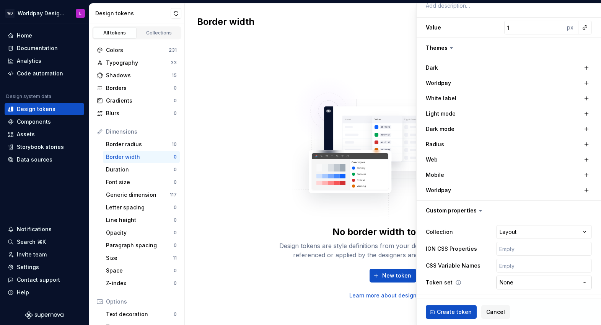
click at [513, 258] on html "WD Worldpay Design System L Home Documentation Analytics Code automation Design…" at bounding box center [300, 162] width 601 height 325
select select "**********"
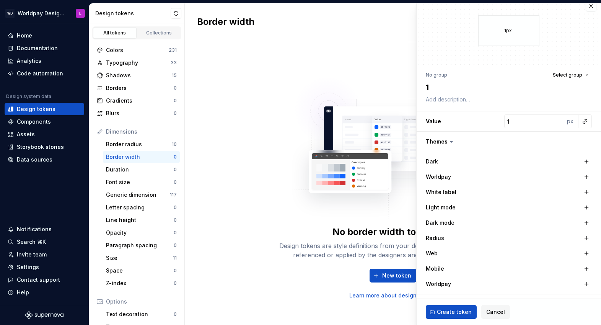
scroll to position [0, 0]
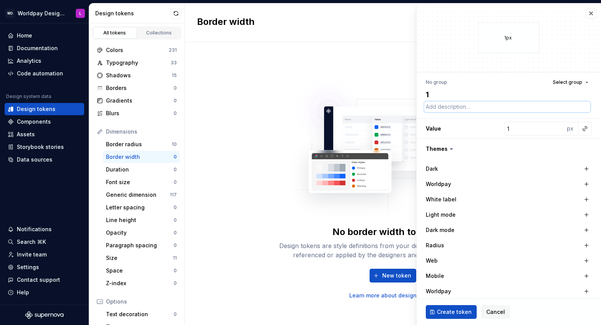
click at [438, 108] on textarea at bounding box center [507, 106] width 166 height 11
type textarea "*"
type textarea "b"
type textarea "*"
type textarea "bo"
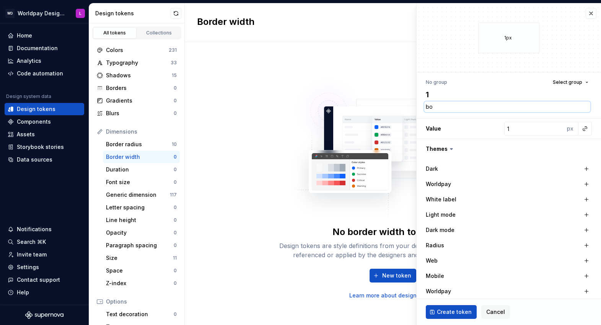
type textarea "*"
type textarea "bor"
type textarea "*"
type textarea "bord"
type textarea "*"
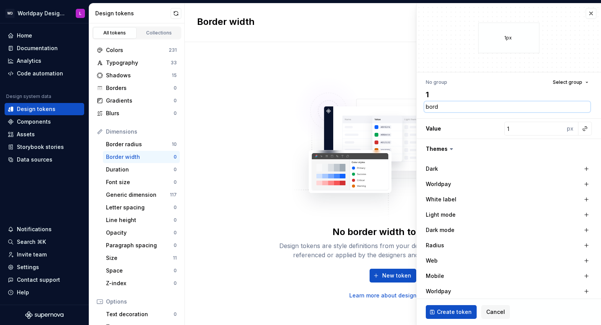
type textarea "borde"
type textarea "*"
type textarea "border"
type textarea "*"
type textarea "border-"
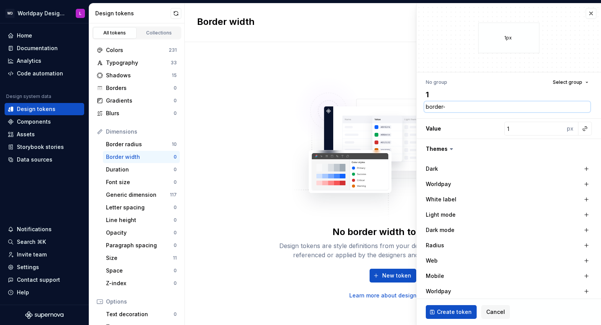
type textarea "*"
type textarea "border-1"
click at [427, 94] on textarea "1" at bounding box center [507, 95] width 166 height 14
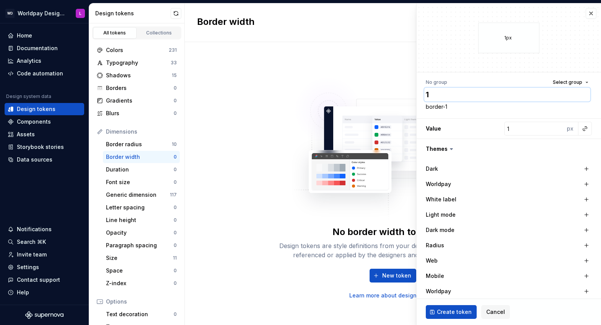
type textarea "*"
type textarea "b"
type textarea "*"
type textarea "bo"
type textarea "*"
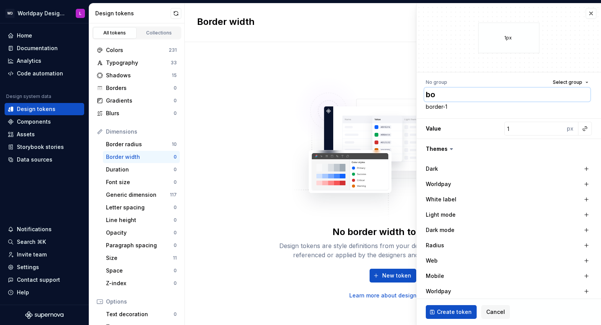
type textarea "bor"
type textarea "*"
type textarea "bord"
type textarea "*"
type textarea "border"
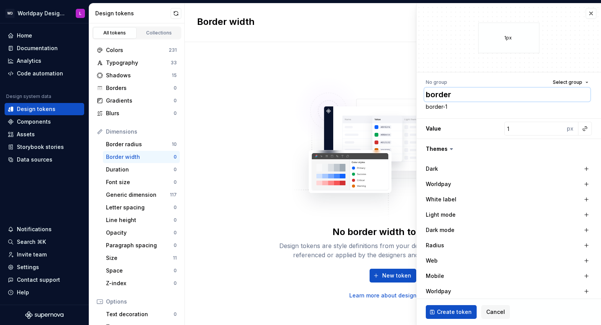
type textarea "*"
type textarea "border-"
type textarea "*"
type textarea "border-1"
drag, startPoint x: 459, startPoint y: 312, endPoint x: 458, endPoint y: 306, distance: 6.8
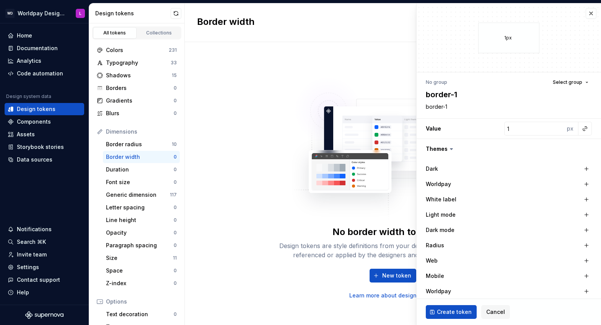
click at [459, 258] on span "Create token" at bounding box center [454, 312] width 35 height 8
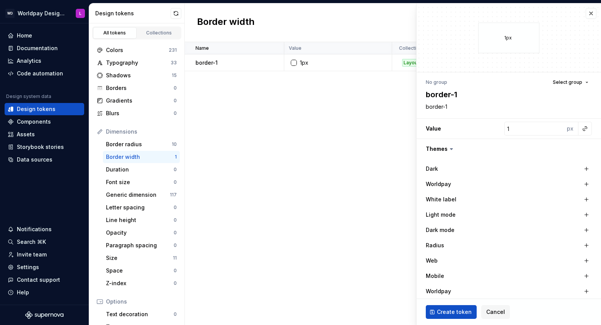
type textarea "*"
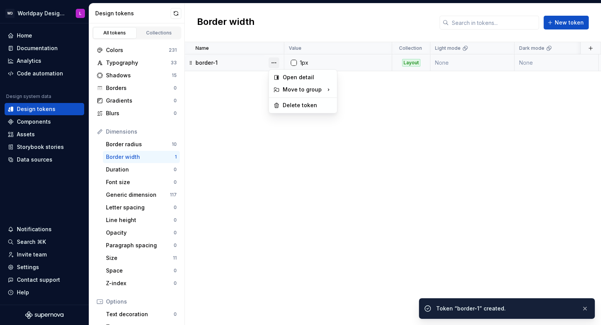
click at [277, 62] on button "button" at bounding box center [274, 62] width 11 height 11
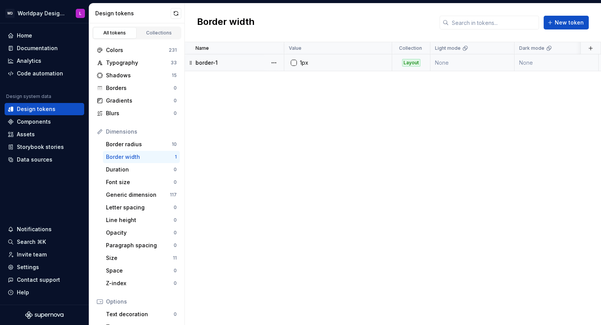
drag, startPoint x: 224, startPoint y: 85, endPoint x: 266, endPoint y: 62, distance: 47.8
click at [225, 85] on html "WD Worldpay Design System L Home Documentation Analytics Code automation Design…" at bounding box center [300, 162] width 601 height 325
click at [513, 22] on button "New token" at bounding box center [566, 23] width 45 height 14
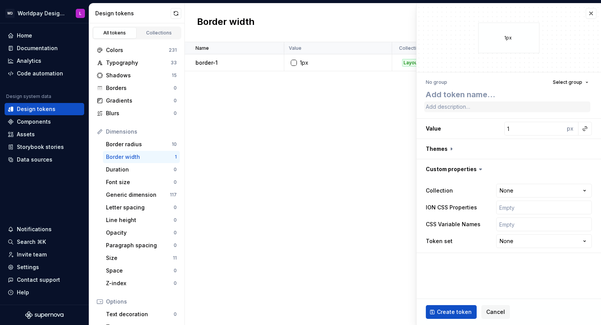
type textarea "*"
type textarea "b"
type textarea "*"
type textarea "bor"
type textarea "*"
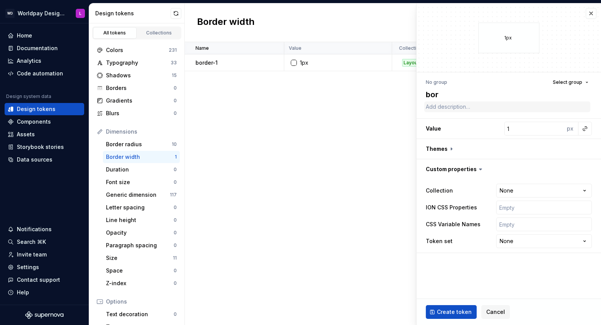
type textarea "bord"
type textarea "*"
type textarea "borde"
type textarea "*"
type textarea "border"
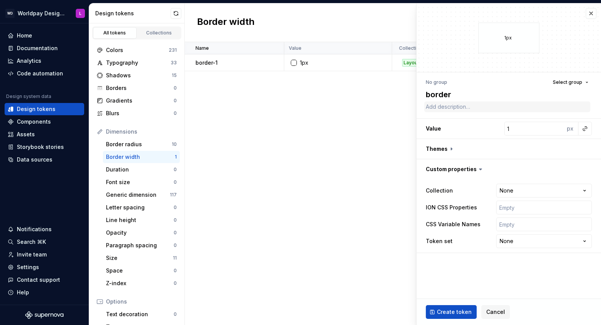
type textarea "*"
type textarea "border-"
type textarea "*"
type textarea "border-2"
click at [513, 129] on input "1" at bounding box center [534, 129] width 60 height 14
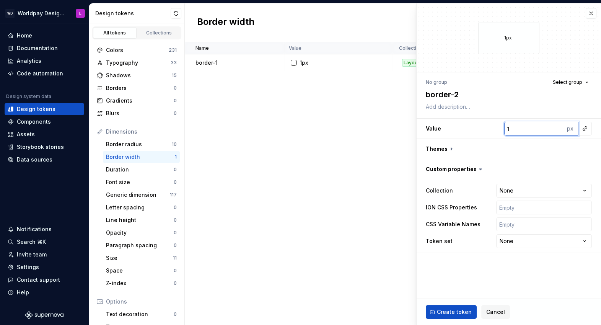
click at [513, 129] on input "1" at bounding box center [534, 129] width 60 height 14
type textarea "*"
type input "2"
click at [513, 129] on button "button" at bounding box center [585, 128] width 11 height 11
click at [484, 128] on html "WD Worldpay Design System L Home Documentation Analytics Code automation Design…" at bounding box center [300, 162] width 601 height 325
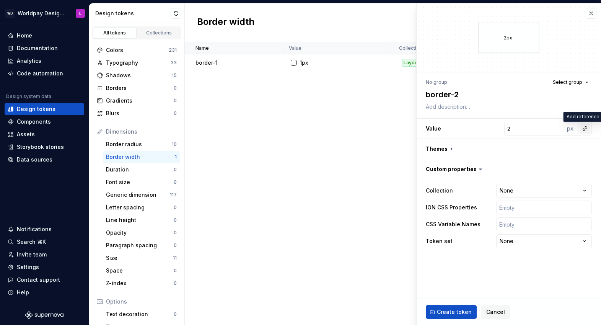
click at [513, 130] on button "button" at bounding box center [585, 128] width 11 height 11
click at [473, 132] on html "WD Worldpay Design System L Home Documentation Analytics Code automation Design…" at bounding box center [300, 162] width 601 height 325
click at [513, 241] on html "WD Worldpay Design System L Home Documentation Analytics Code automation Design…" at bounding box center [300, 162] width 601 height 325
click at [469, 258] on html "WD Worldpay Design System L Home Documentation Analytics Code automation Design…" at bounding box center [300, 162] width 601 height 325
click at [511, 243] on html "WD Worldpay Design System L Home Documentation Analytics Code automation Design…" at bounding box center [300, 162] width 601 height 325
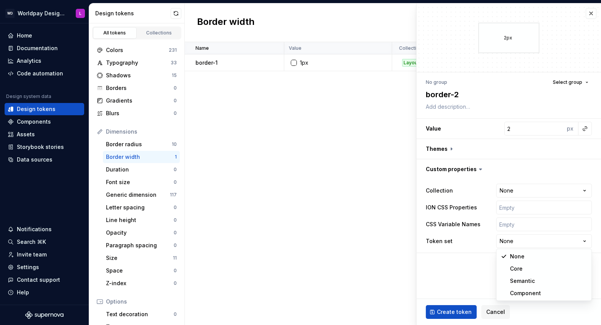
select select "**********"
type textarea "*"
click at [513, 190] on html "WD Worldpay Design System L Home Documentation Analytics Code automation Design…" at bounding box center [300, 162] width 601 height 325
select select "**********"
click at [448, 258] on span "Create token" at bounding box center [454, 312] width 35 height 8
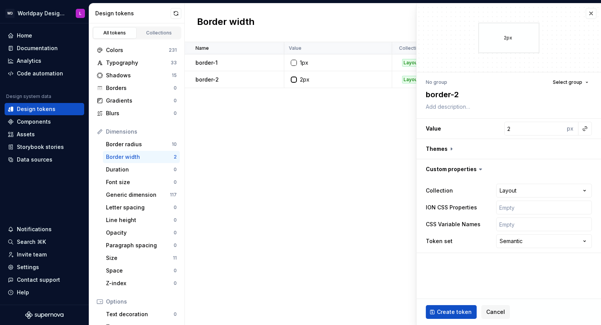
type textarea "*"
type input "1"
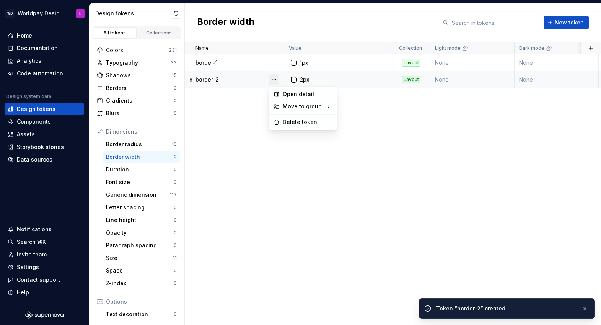
click at [273, 80] on button "button" at bounding box center [274, 79] width 11 height 11
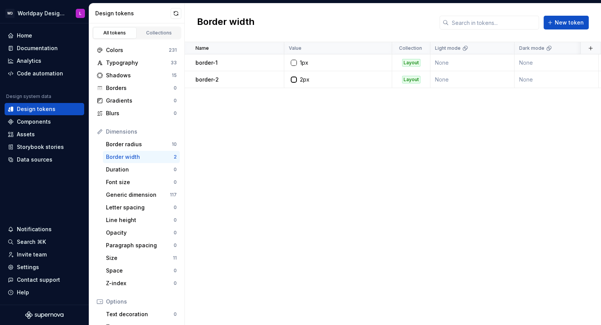
click at [235, 116] on html "WD Worldpay Design System L Home Documentation Analytics Code automation Design…" at bounding box center [300, 162] width 601 height 325
click at [247, 118] on div "Name Value Collection Light mode Dark mode Web Worldpay ION CSS Properties CSS …" at bounding box center [393, 183] width 416 height 283
click at [466, 93] on div "Name Value Collection Light mode Dark mode Web Worldpay ION CSS Properties CSS …" at bounding box center [393, 183] width 416 height 283
click at [513, 25] on span "New token" at bounding box center [569, 23] width 29 height 8
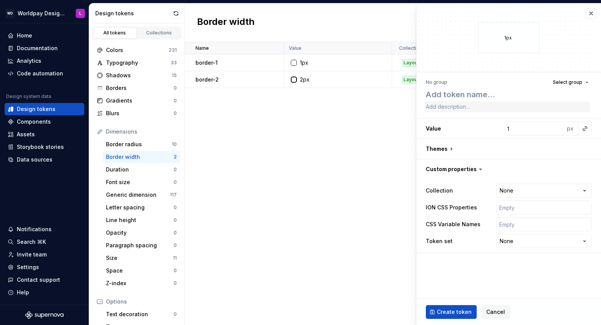
type textarea "*"
type textarea "b"
type textarea "*"
type textarea "bo"
type textarea "*"
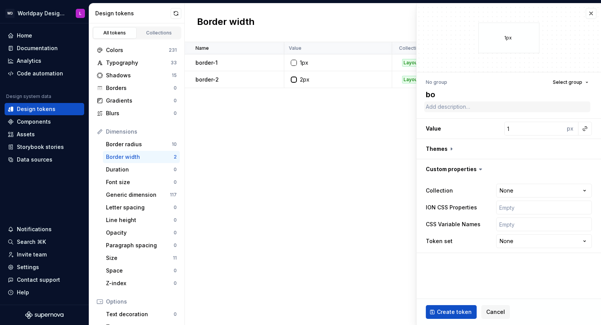
type textarea "bor"
type textarea "*"
type textarea "bord"
type textarea "*"
type textarea "borde"
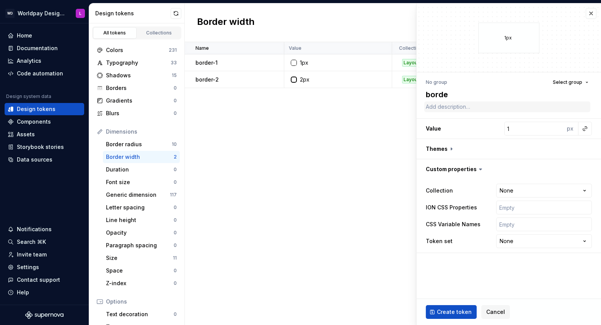
type textarea "*"
type textarea "border"
type textarea "*"
type textarea "border-"
type textarea "*"
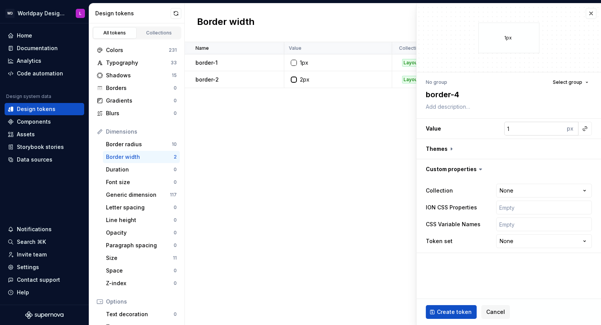
type textarea "border-4"
click at [513, 131] on input "1" at bounding box center [534, 129] width 60 height 14
type textarea "*"
type input "4"
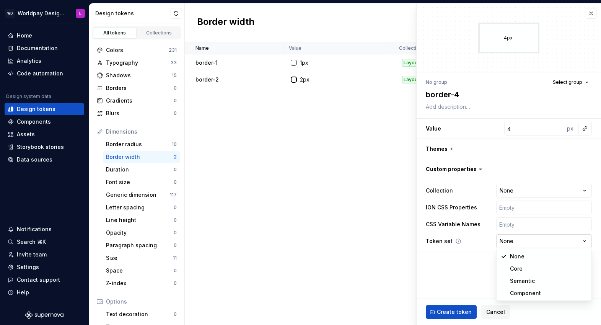
click at [513, 238] on html "WD Worldpay Design System L Home Documentation Analytics Code automation Design…" at bounding box center [300, 162] width 601 height 325
select select "**********"
drag, startPoint x: 518, startPoint y: 278, endPoint x: 511, endPoint y: 232, distance: 46.4
type textarea "*"
click at [511, 195] on html "WD Worldpay Design System L Home Documentation Analytics Code automation Design…" at bounding box center [300, 162] width 601 height 325
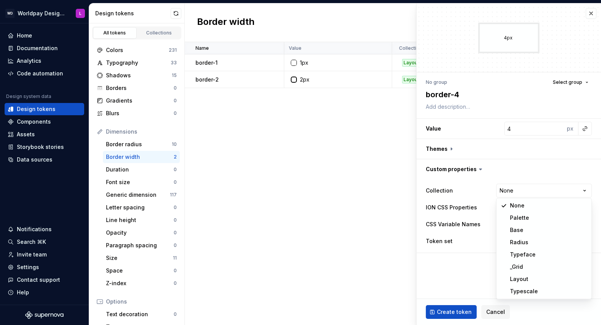
select select "**********"
drag, startPoint x: 523, startPoint y: 276, endPoint x: 485, endPoint y: 285, distance: 39.0
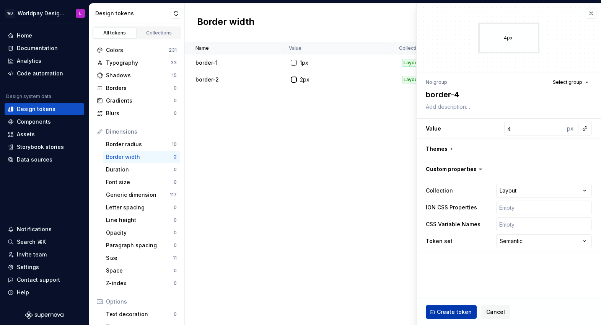
click at [447, 258] on span "Create token" at bounding box center [454, 312] width 35 height 8
type textarea "*"
type input "1"
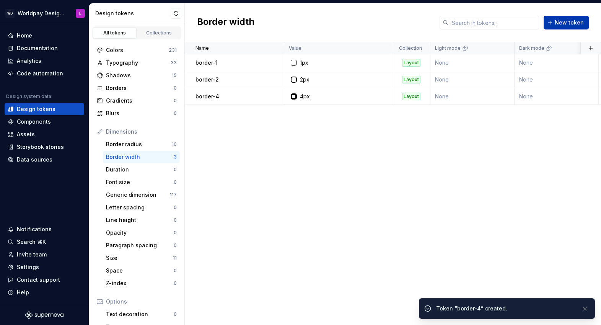
click at [513, 24] on span "New token" at bounding box center [569, 23] width 29 height 8
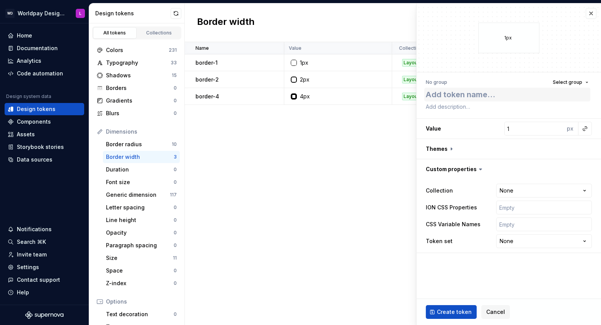
type textarea "*"
type textarea "b"
type textarea "*"
type textarea "bo"
type textarea "*"
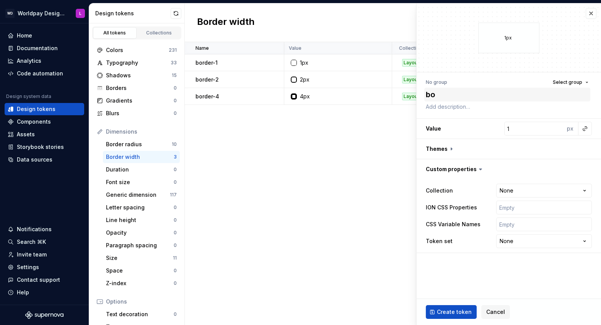
type textarea "bor"
type textarea "*"
type textarea "bord"
type textarea "*"
type textarea "borde"
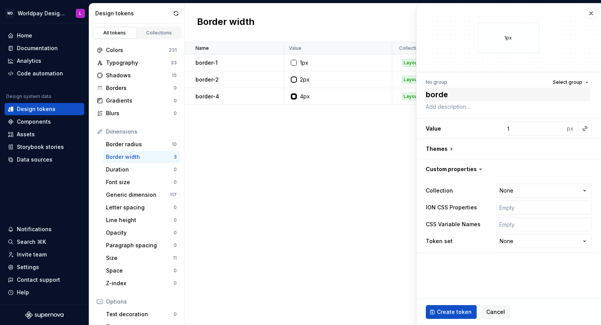
type textarea "*"
type textarea "border"
type textarea "*"
type textarea "border-"
type textarea "*"
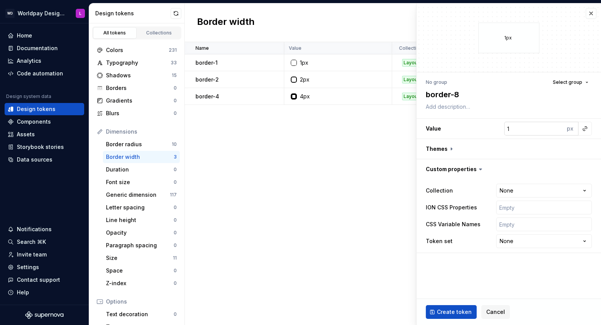
type textarea "border-8"
click at [513, 131] on input "1" at bounding box center [534, 129] width 60 height 14
type textarea "*"
type input "8"
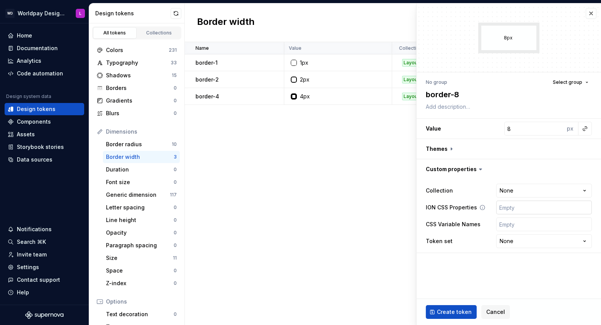
drag, startPoint x: 495, startPoint y: 275, endPoint x: 519, endPoint y: 212, distance: 66.9
click at [495, 258] on fieldset "8px No group Select group border-8 Value 8 px Themes Custom properties Collecti…" at bounding box center [509, 163] width 184 height 321
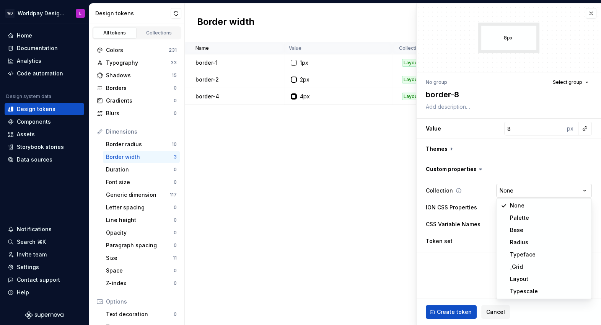
click at [513, 186] on html "WD Worldpay Design System L Home Documentation Analytics Code automation Design…" at bounding box center [300, 162] width 601 height 325
select select "**********"
type textarea "*"
click at [513, 241] on html "WD Worldpay Design System L Home Documentation Analytics Code automation Design…" at bounding box center [300, 162] width 601 height 325
select select "**********"
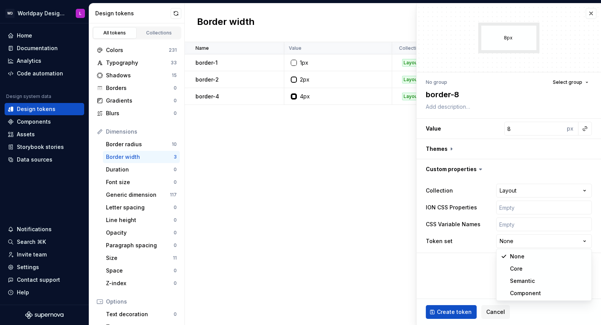
drag, startPoint x: 521, startPoint y: 280, endPoint x: 466, endPoint y: 303, distance: 59.9
click at [456, 258] on span "Create token" at bounding box center [454, 312] width 35 height 8
type textarea "*"
type input "1"
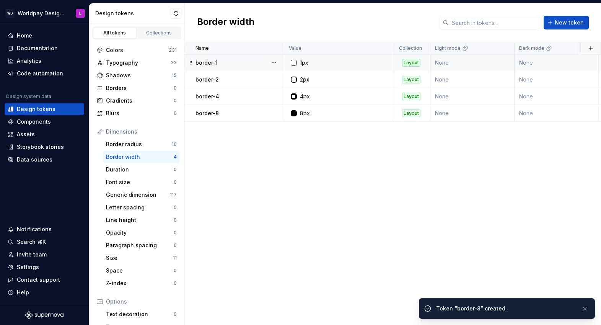
click at [303, 64] on div "1px" at bounding box center [304, 63] width 8 height 8
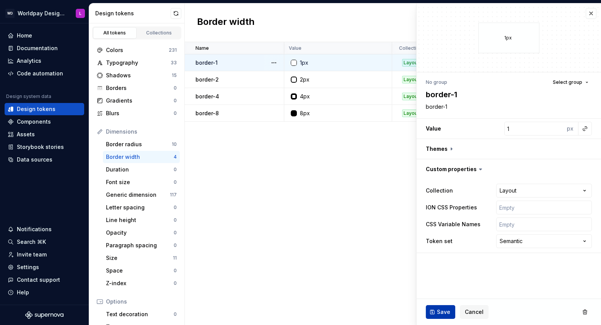
click at [440, 258] on button "Save" at bounding box center [440, 312] width 29 height 14
click at [321, 217] on div "Name Value Collection Light mode Dark mode Web Worldpay ION CSS Properties CSS …" at bounding box center [393, 183] width 416 height 283
type textarea "*"
